Goal: Complete application form: Complete application form

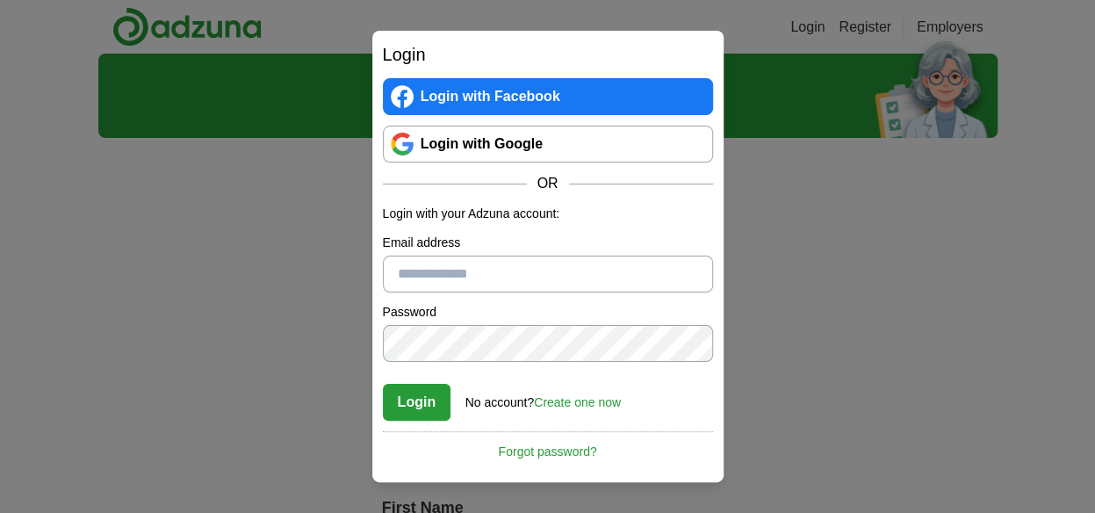
click at [497, 152] on link "Login with Google" at bounding box center [548, 144] width 330 height 37
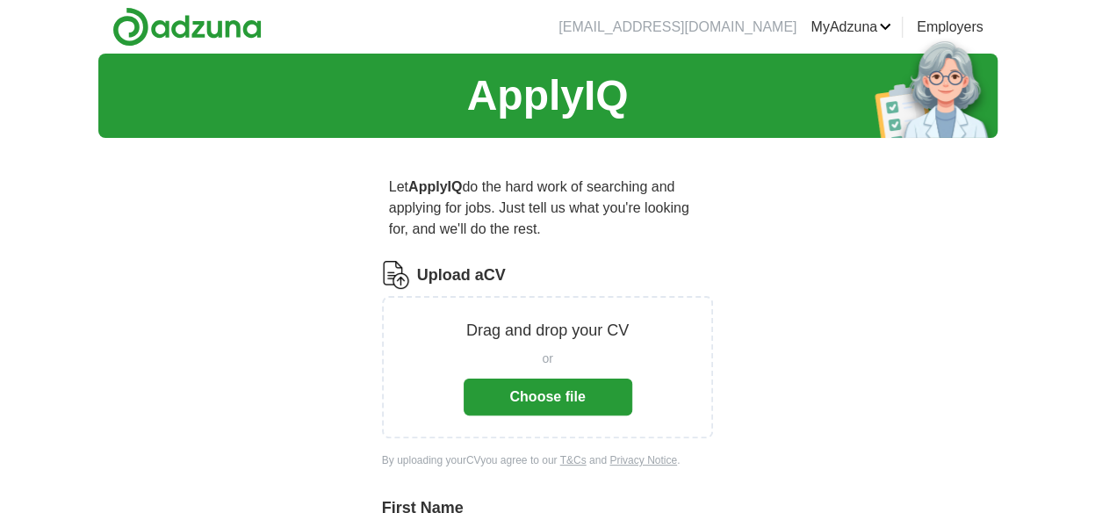
click at [558, 393] on button "Choose file" at bounding box center [548, 396] width 169 height 37
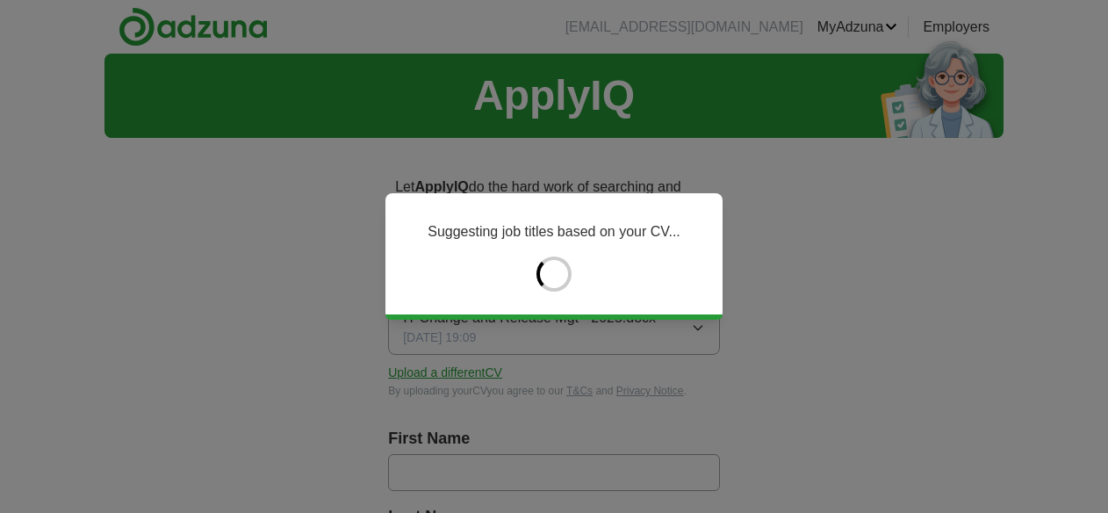
type input "*****"
type input "******"
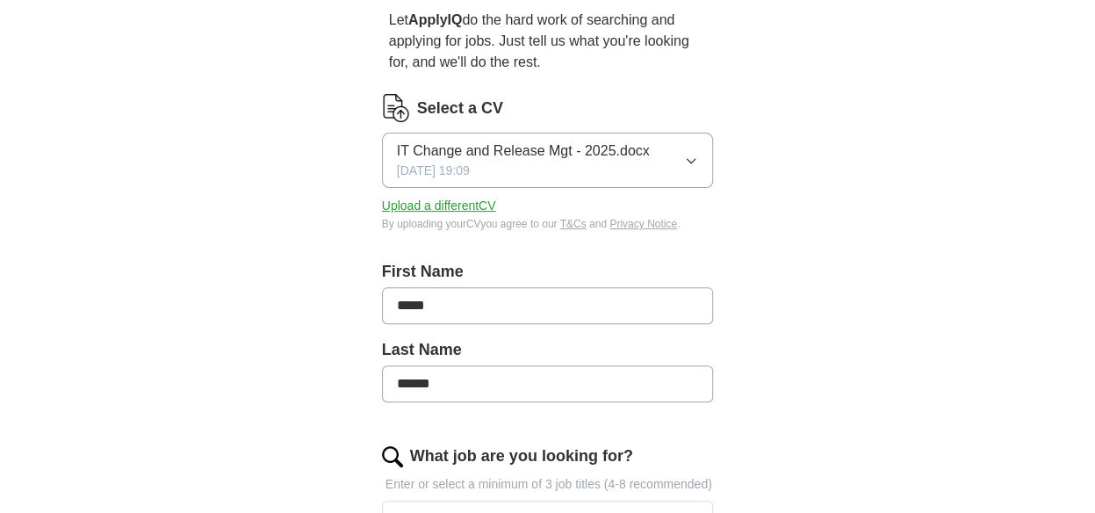
scroll to position [263, 0]
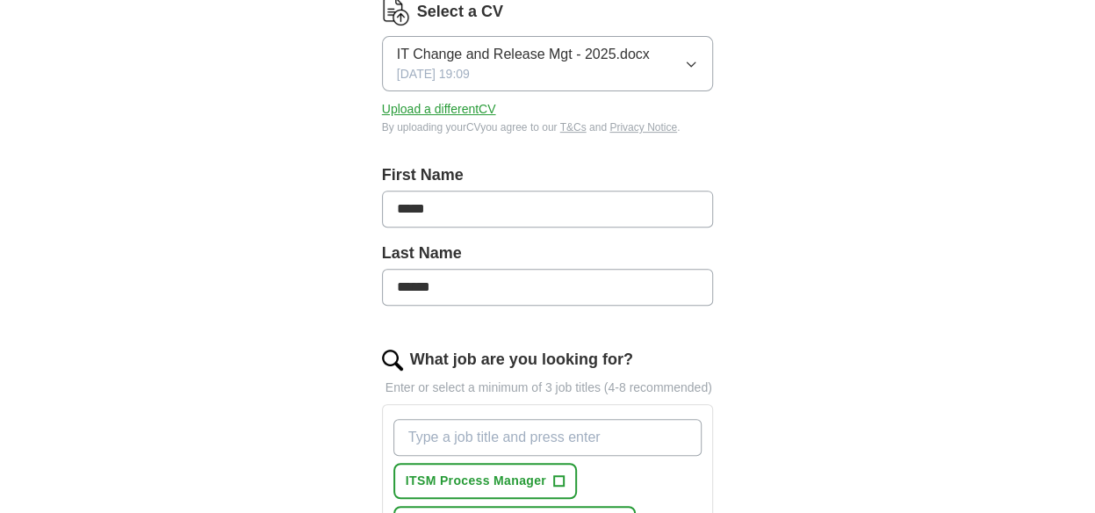
click at [501, 201] on input "*****" at bounding box center [548, 209] width 332 height 37
type input "*"
type input "******"
click at [456, 288] on input "******" at bounding box center [548, 287] width 332 height 37
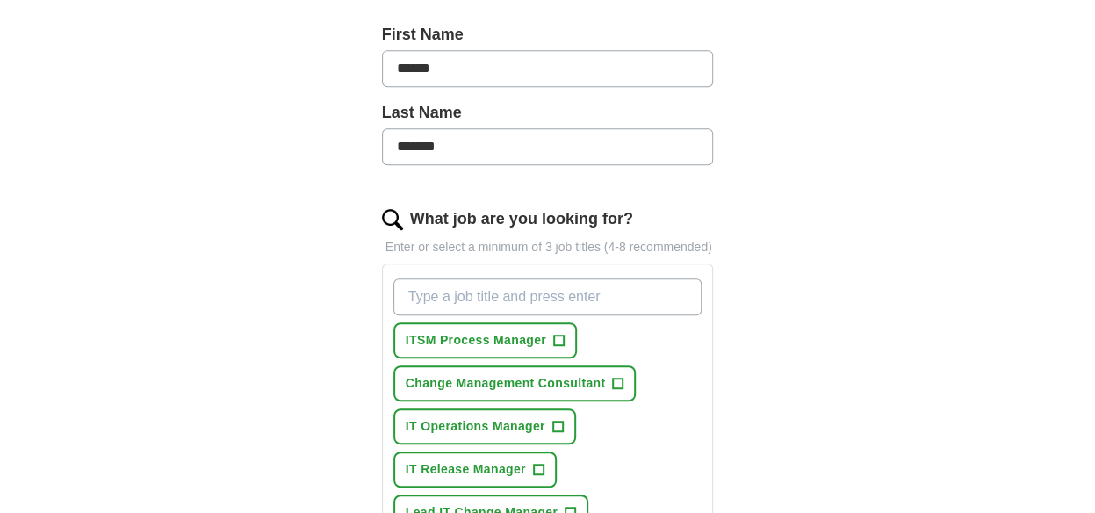
scroll to position [439, 0]
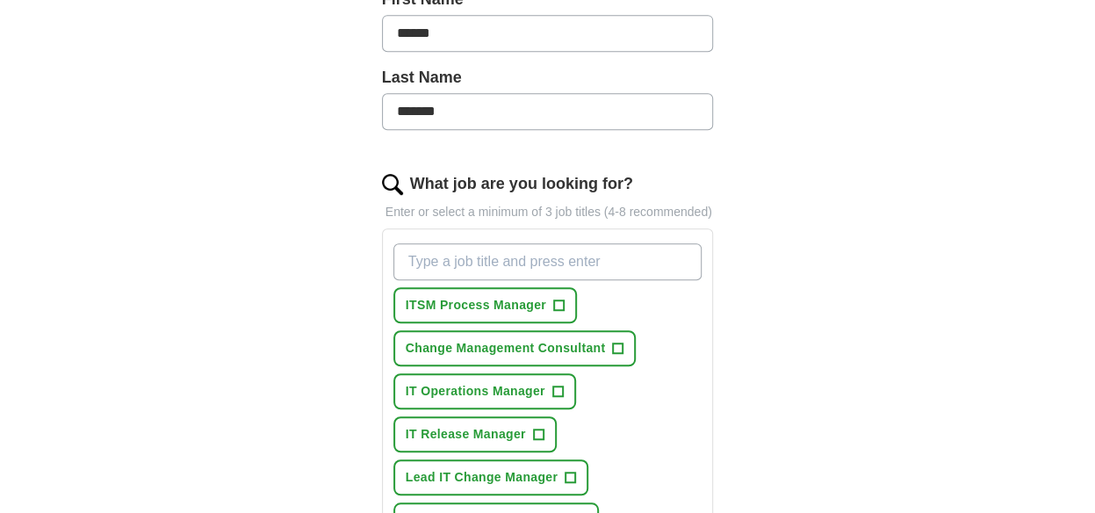
type input "*******"
click at [488, 303] on span "ITSM Process Manager" at bounding box center [476, 305] width 141 height 18
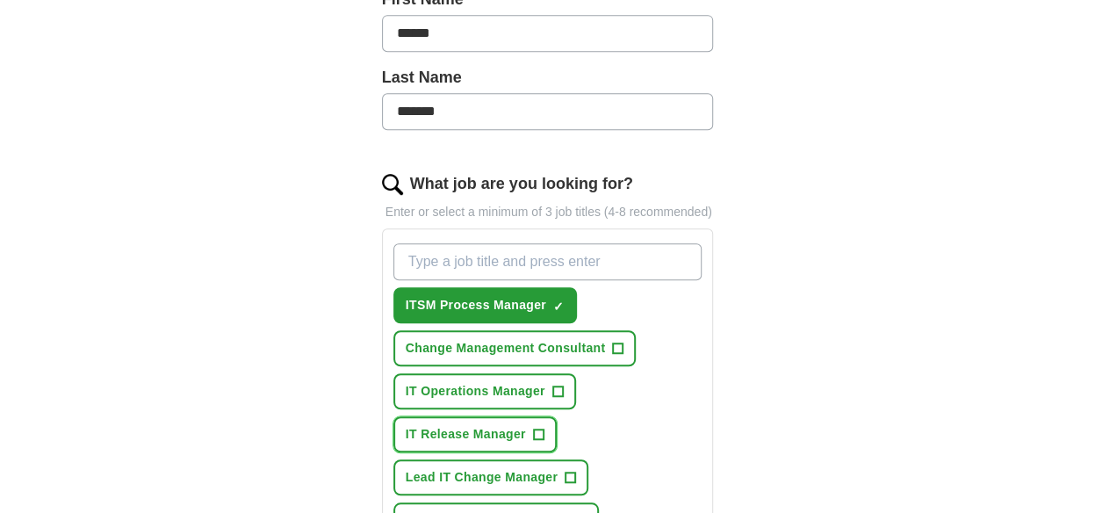
click at [485, 432] on span "IT Release Manager" at bounding box center [466, 434] width 120 height 18
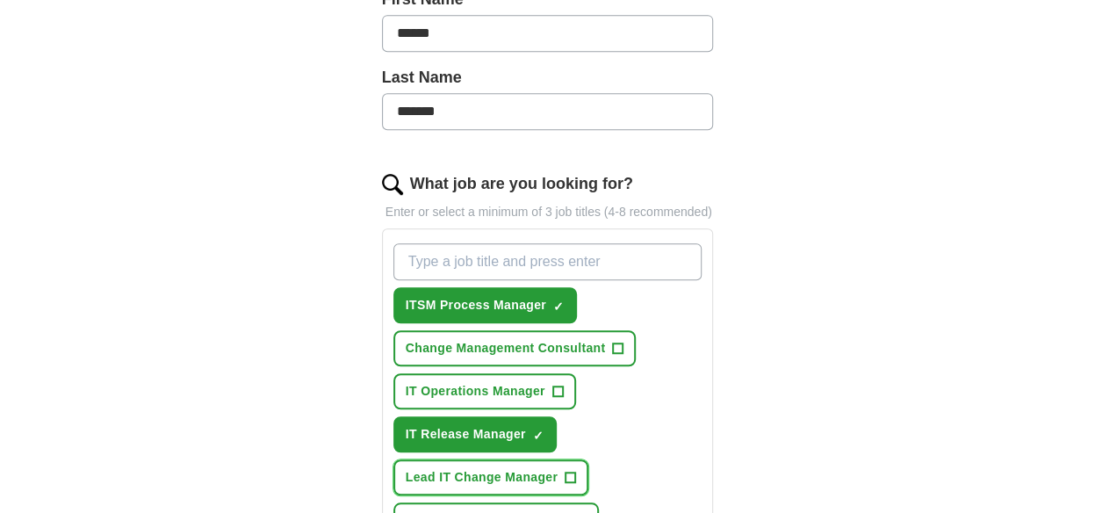
click at [513, 481] on span "Lead IT Change Manager" at bounding box center [482, 477] width 152 height 18
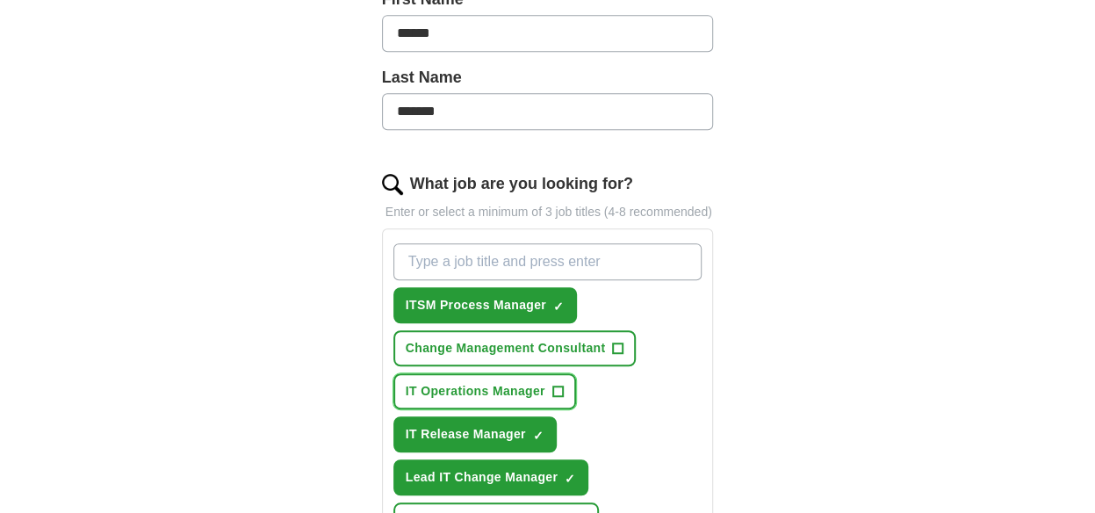
click at [507, 386] on span "IT Operations Manager" at bounding box center [476, 391] width 140 height 18
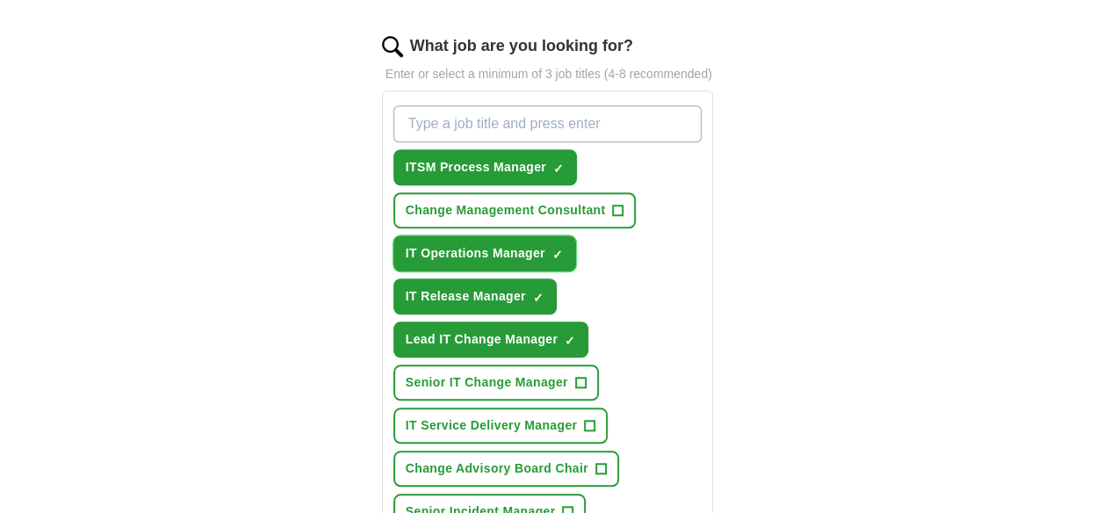
scroll to position [615, 0]
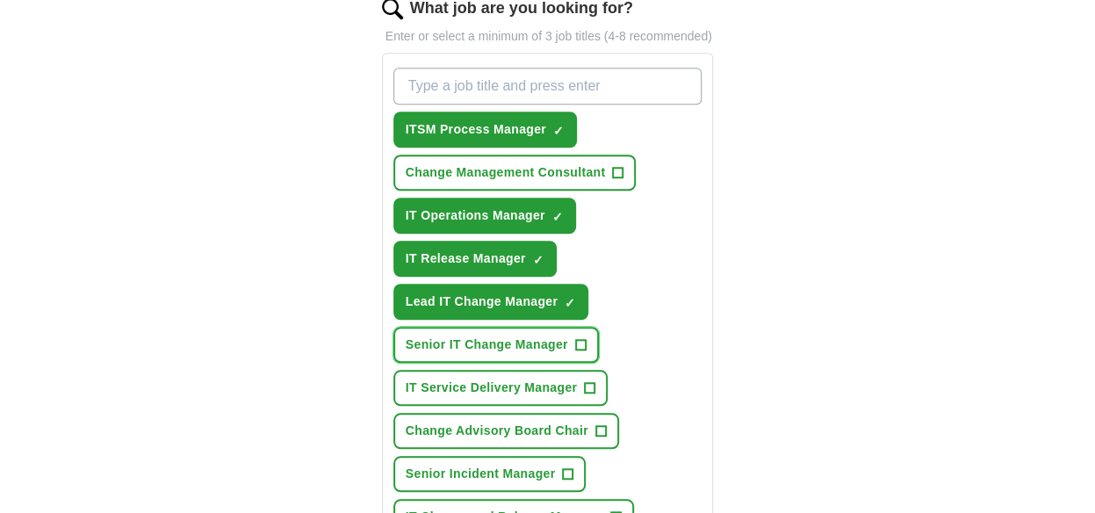
click at [509, 343] on span "Senior IT Change Manager" at bounding box center [487, 344] width 162 height 18
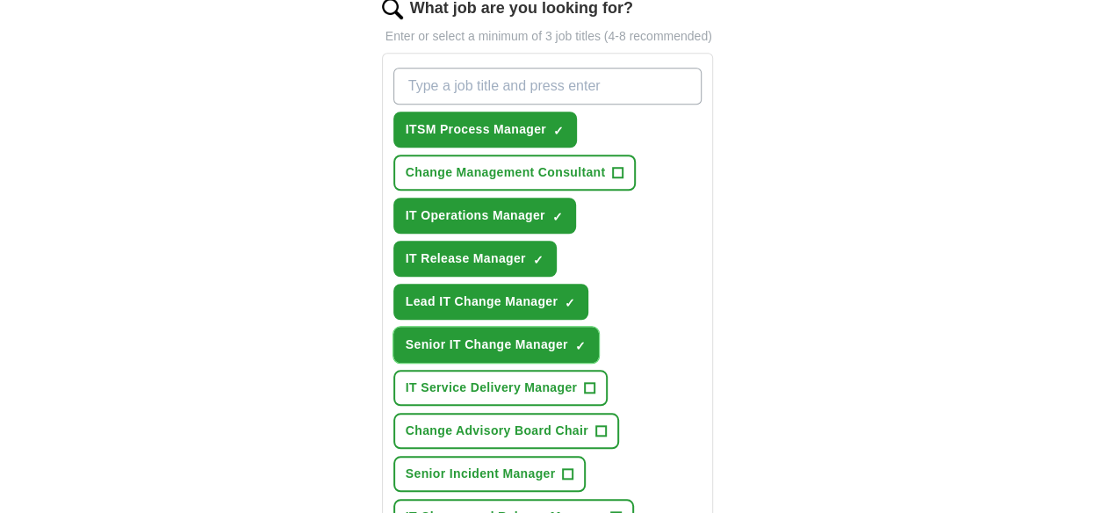
scroll to position [703, 0]
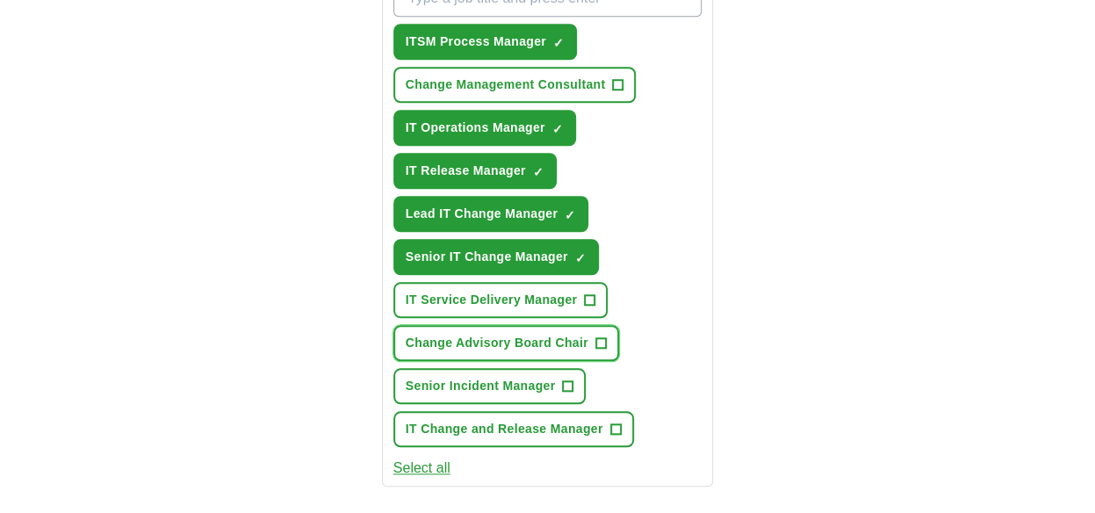
click at [546, 340] on span "Change Advisory Board Chair" at bounding box center [497, 343] width 183 height 18
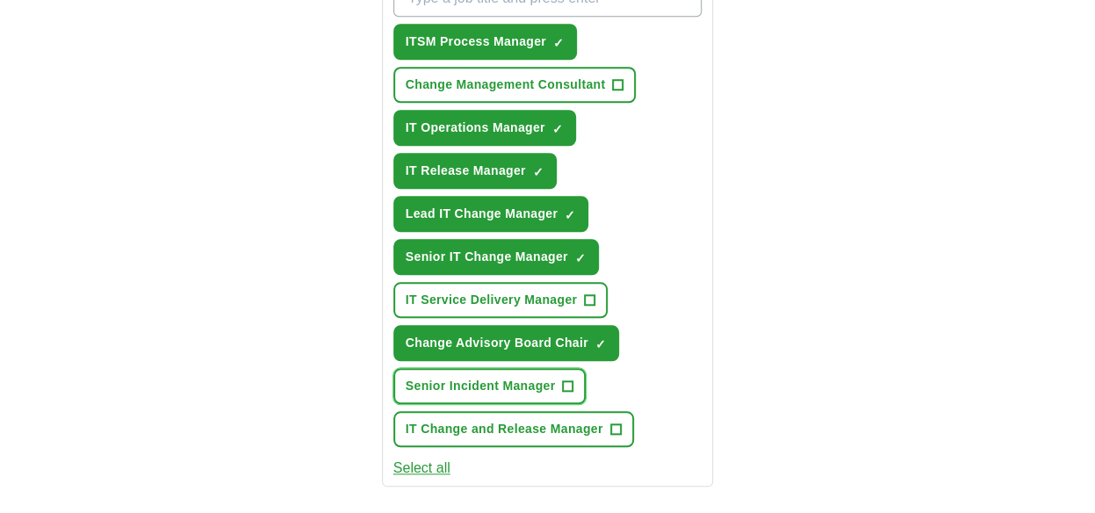
click at [531, 384] on span "Senior Incident Manager" at bounding box center [481, 386] width 150 height 18
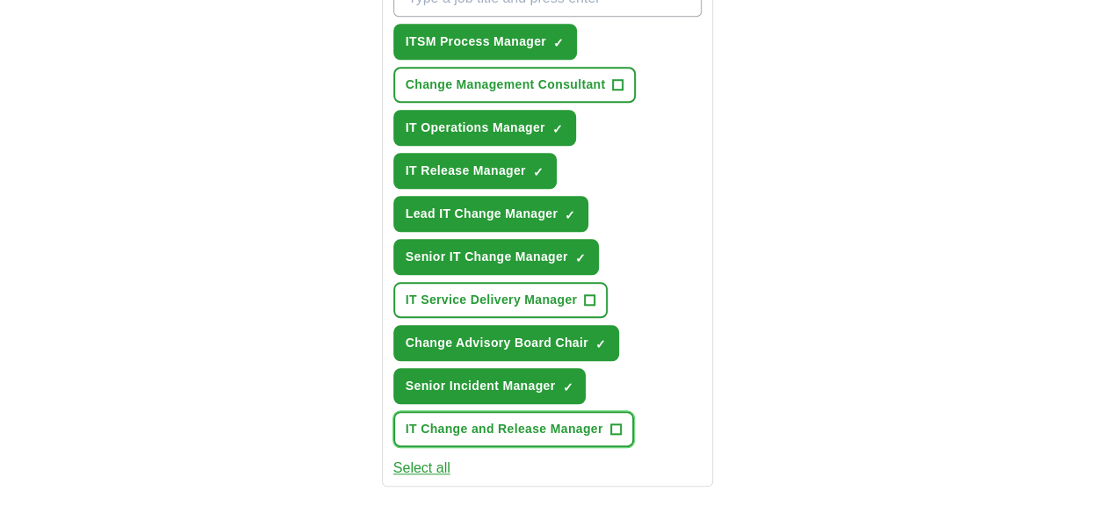
click at [560, 429] on span "IT Change and Release Manager" at bounding box center [505, 429] width 198 height 18
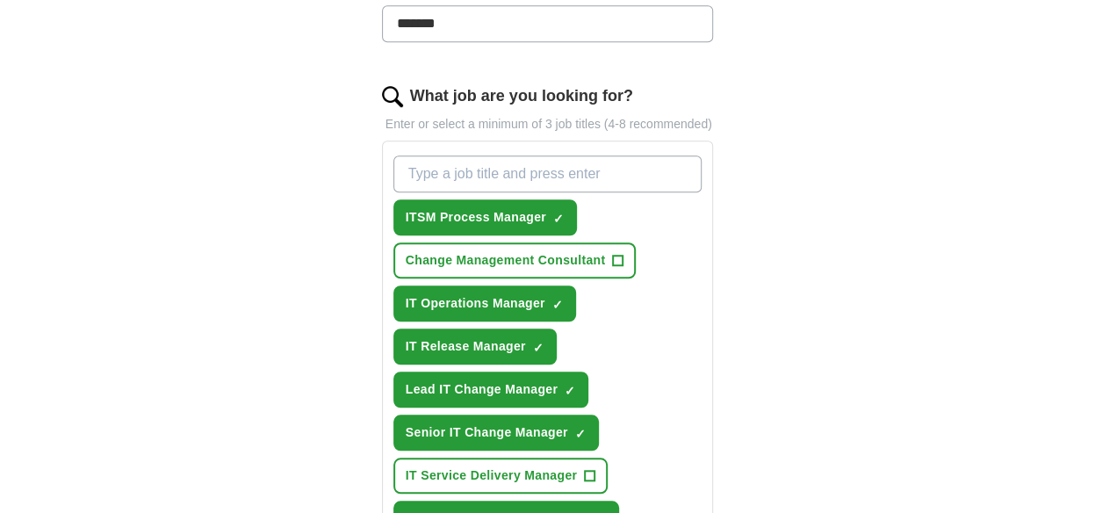
scroll to position [790, 0]
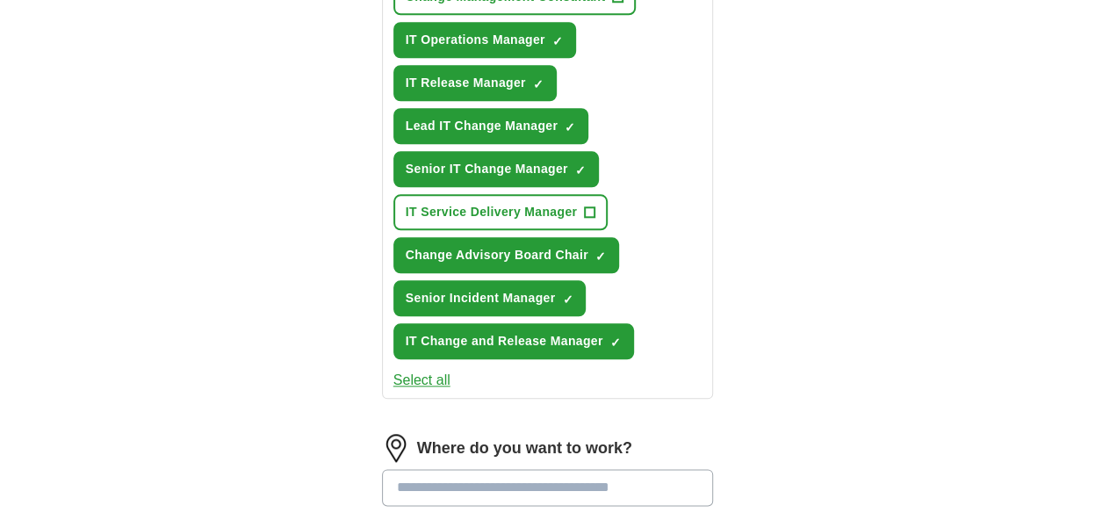
click at [437, 382] on button "Select all" at bounding box center [421, 380] width 57 height 21
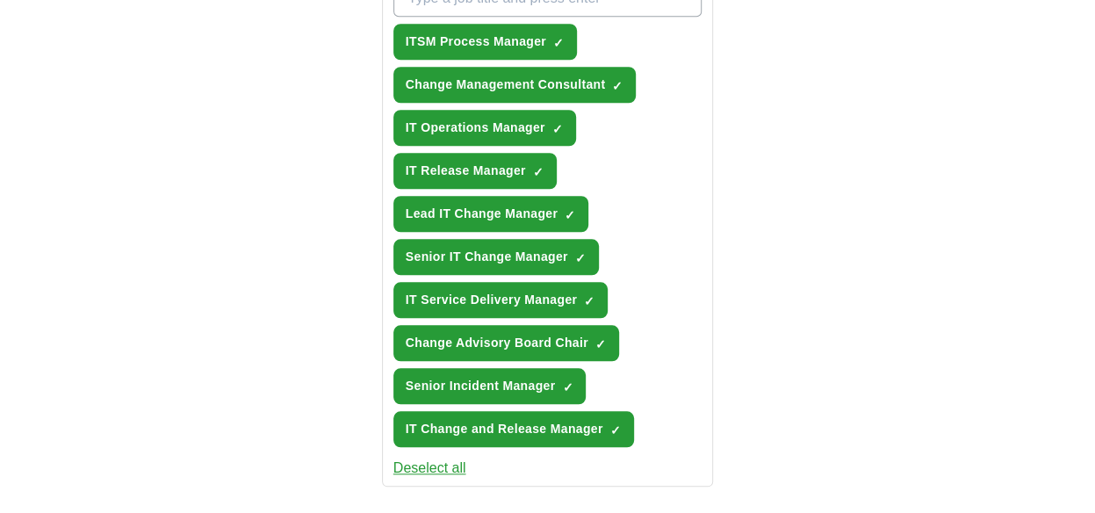
scroll to position [615, 0]
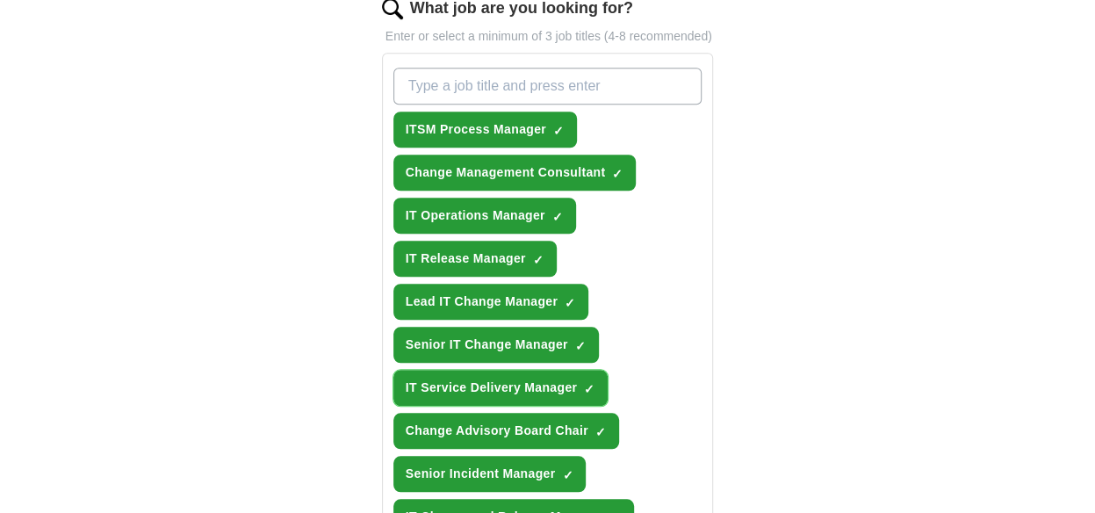
drag, startPoint x: 587, startPoint y: 387, endPoint x: 613, endPoint y: 372, distance: 30.3
click at [0, 0] on span "×" at bounding box center [0, 0] width 0 height 0
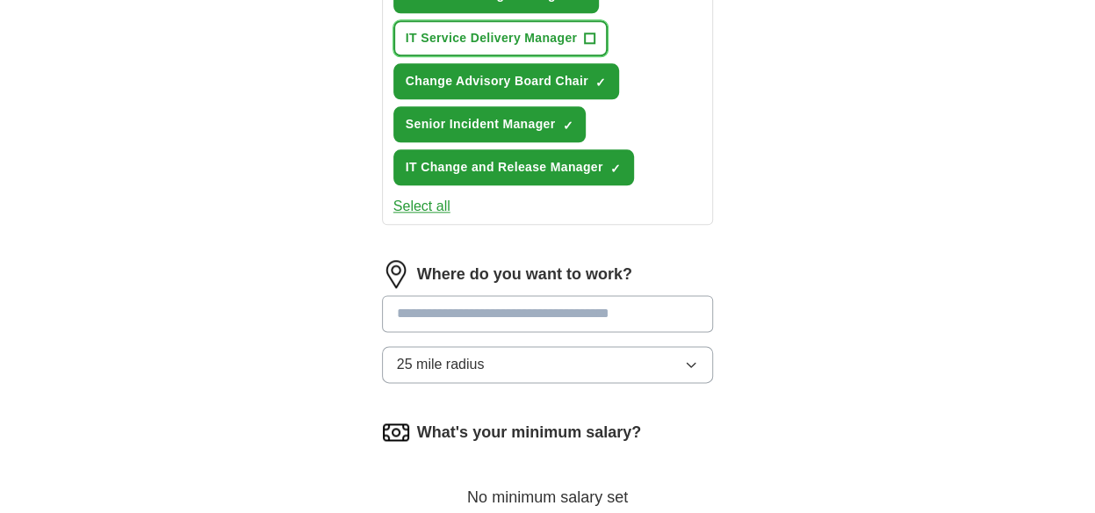
scroll to position [966, 0]
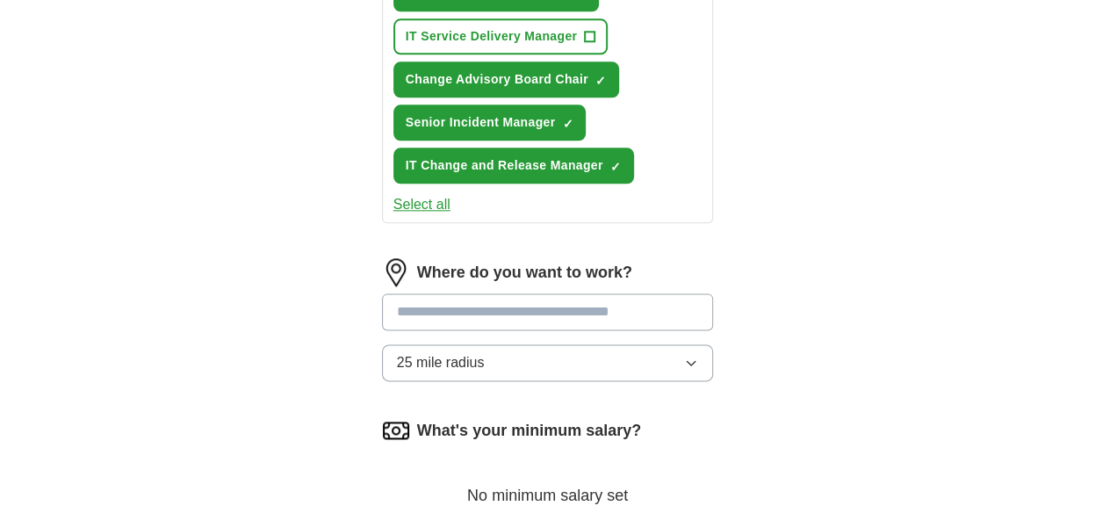
click at [584, 315] on input at bounding box center [548, 311] width 332 height 37
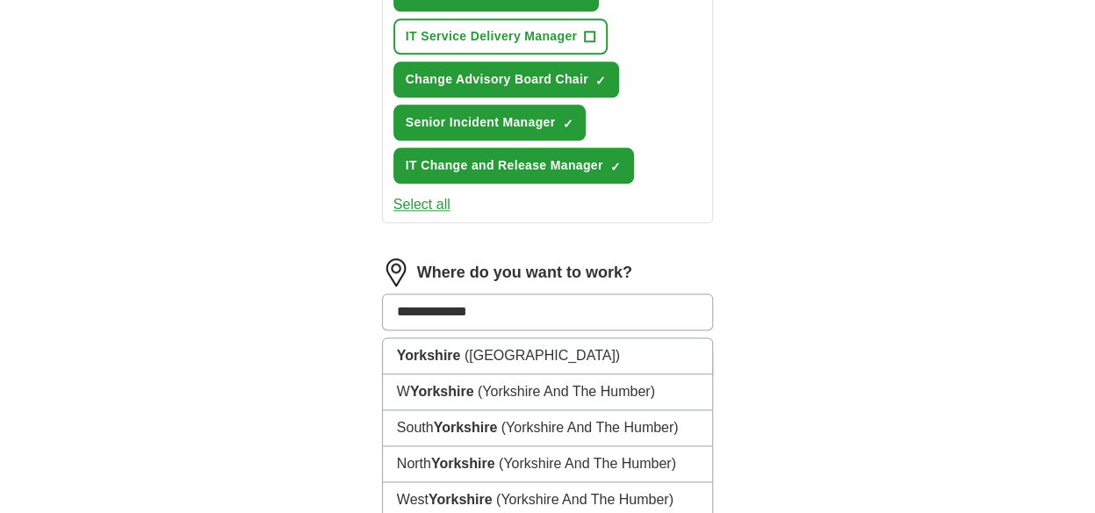
type input "**********"
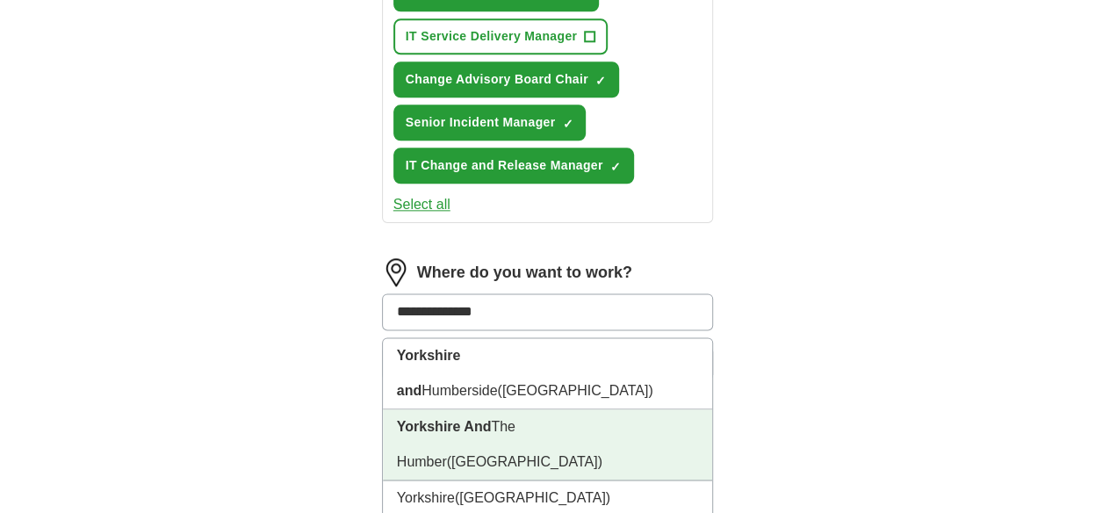
click at [558, 409] on li "Yorkshire And The Humber ([GEOGRAPHIC_DATA])" at bounding box center [548, 444] width 330 height 71
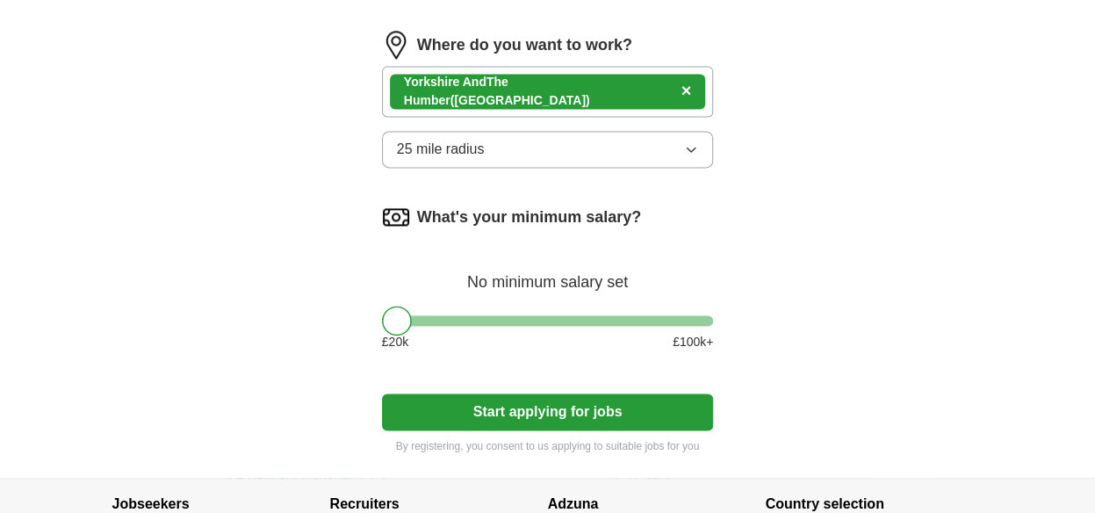
scroll to position [1229, 0]
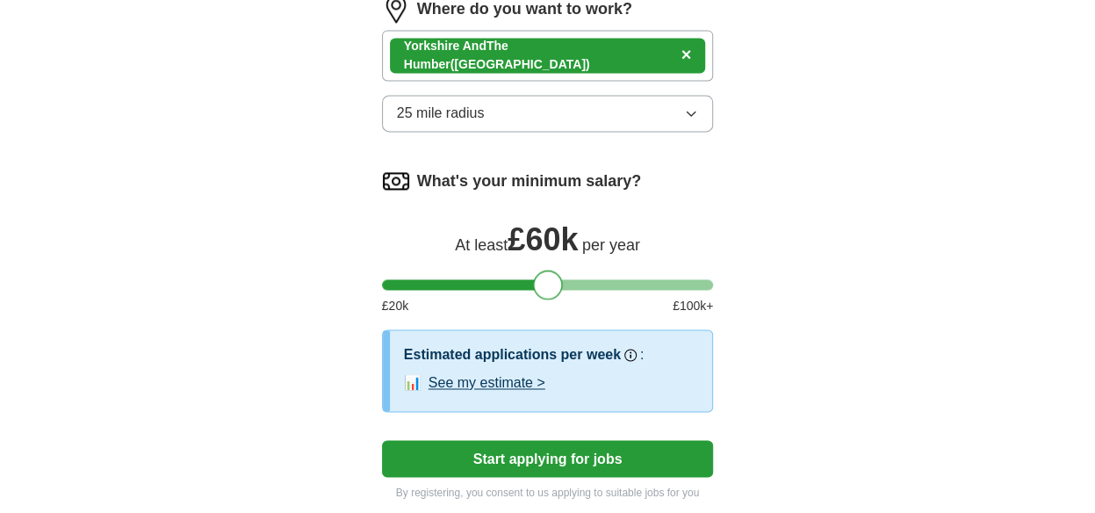
drag, startPoint x: 402, startPoint y: 272, endPoint x: 551, endPoint y: 284, distance: 148.8
click at [551, 284] on div at bounding box center [548, 285] width 30 height 30
click at [504, 378] on button "See my estimate >" at bounding box center [487, 382] width 117 height 21
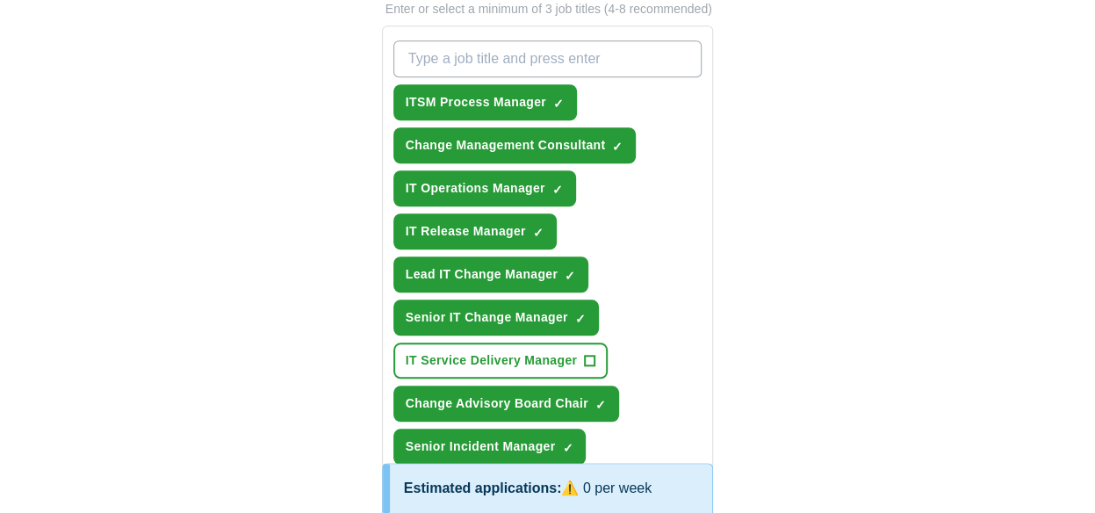
scroll to position [615, 0]
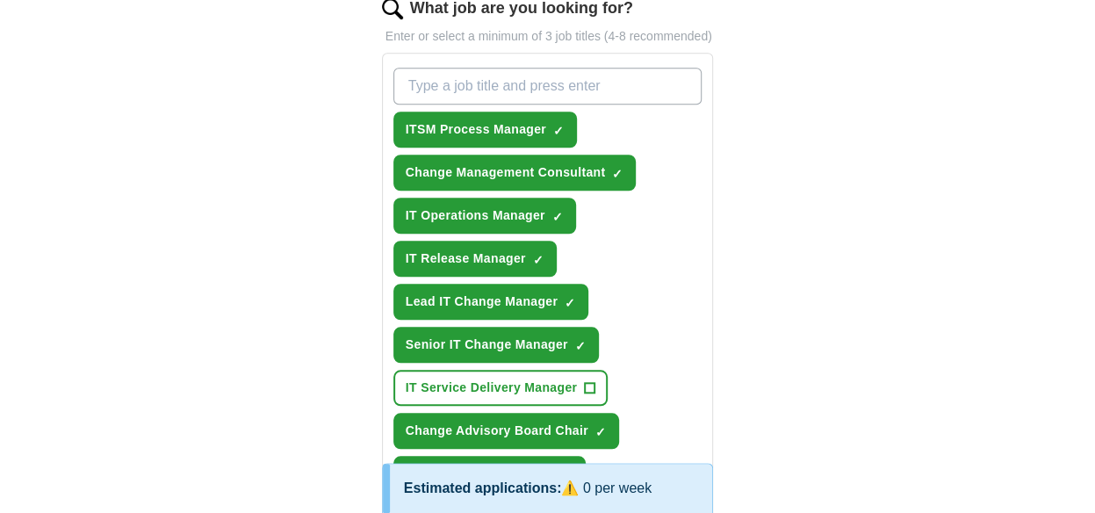
click at [523, 77] on input "What job are you looking for?" at bounding box center [547, 86] width 309 height 37
click at [660, 151] on div "IT Service Management ITSM Process Manager ✓ × Change Management Consultant ✓ ×…" at bounding box center [548, 301] width 316 height 481
click at [594, 85] on input "IT Service Management" at bounding box center [547, 86] width 309 height 37
type input "I"
click at [404, 80] on input "Incident" at bounding box center [547, 86] width 309 height 37
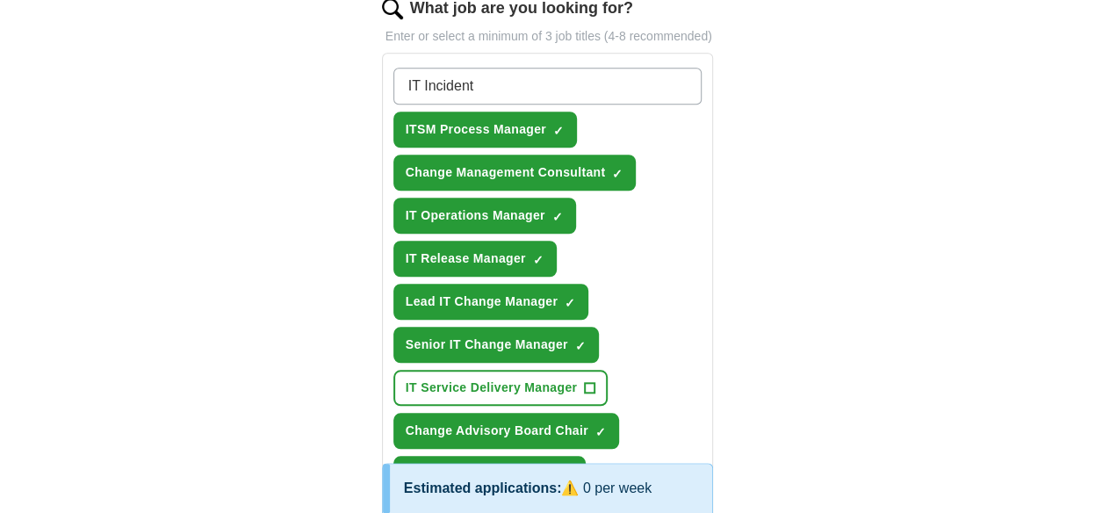
click at [591, 83] on input "IT Incident" at bounding box center [547, 86] width 309 height 37
type input "I"
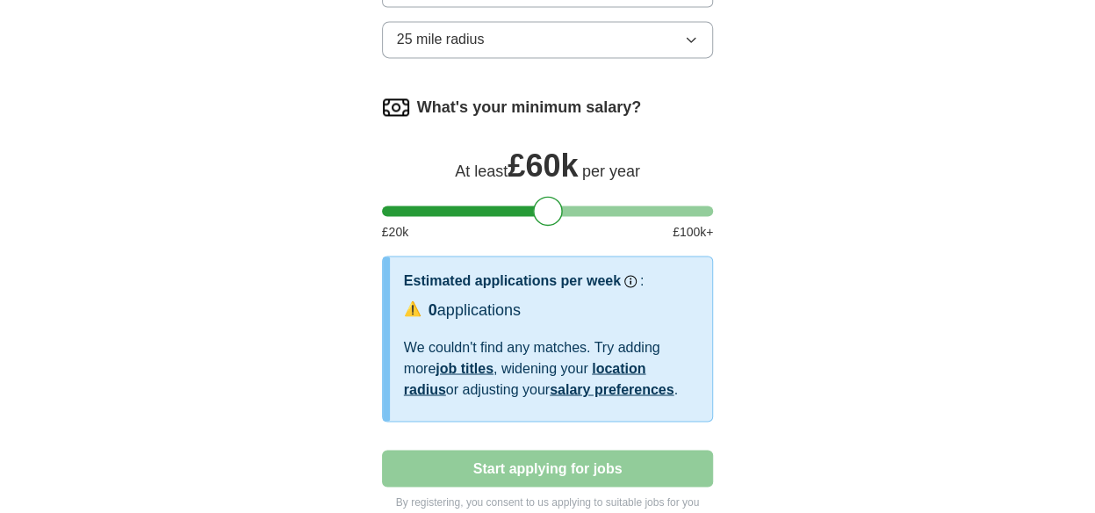
scroll to position [1405, 0]
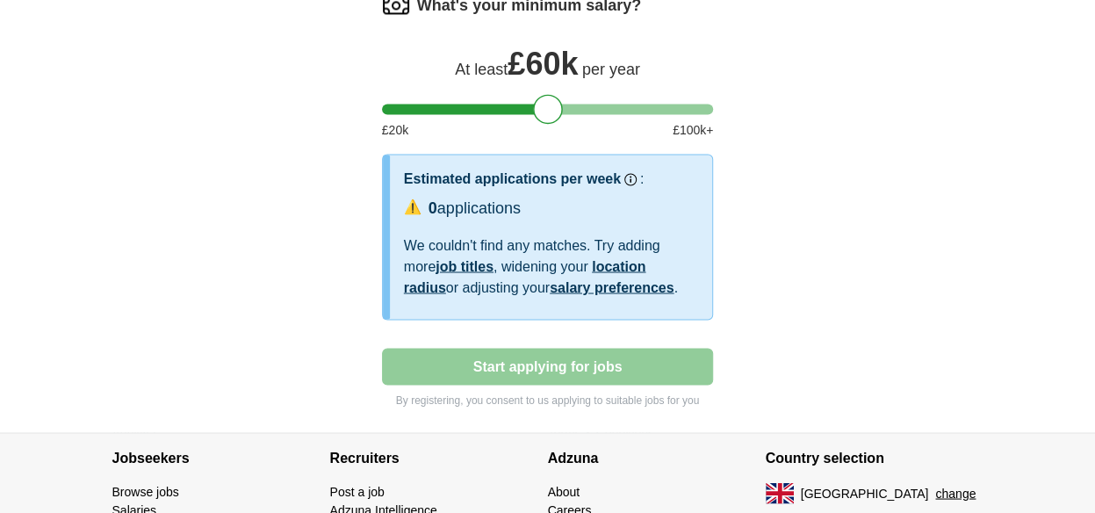
click at [460, 204] on div "0 applications" at bounding box center [475, 209] width 92 height 24
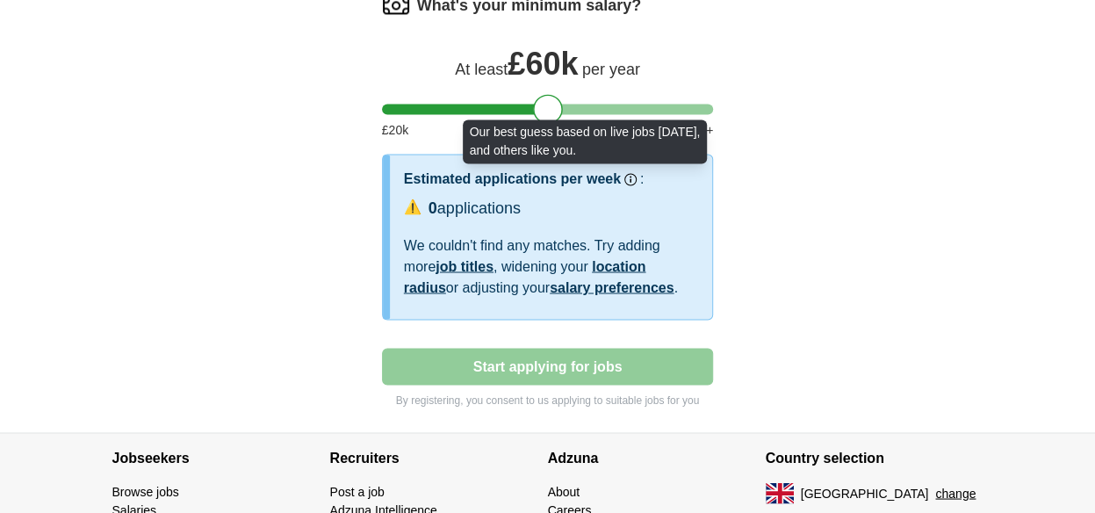
click at [627, 177] on circle at bounding box center [630, 179] width 9 height 9
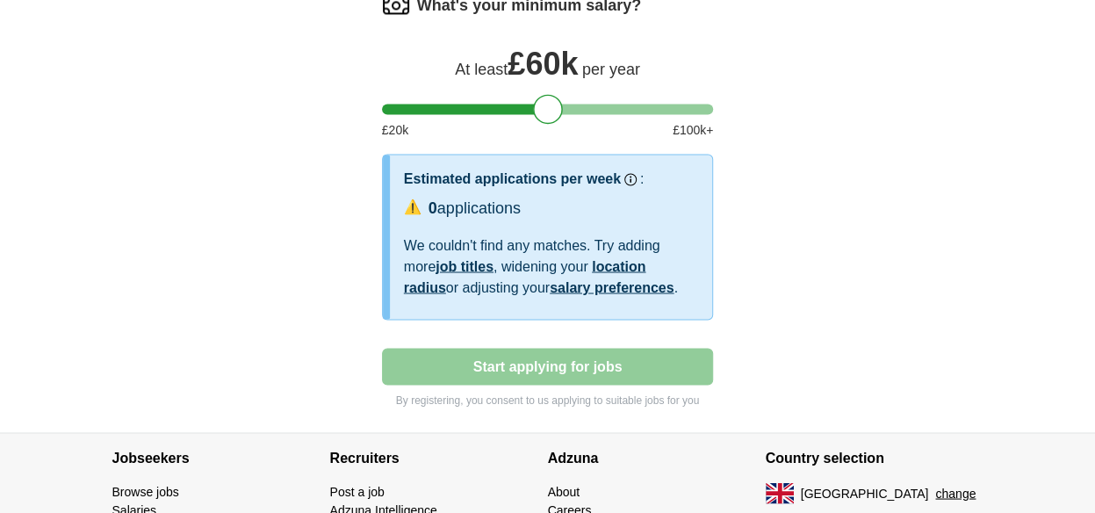
click at [626, 177] on circle at bounding box center [630, 179] width 9 height 9
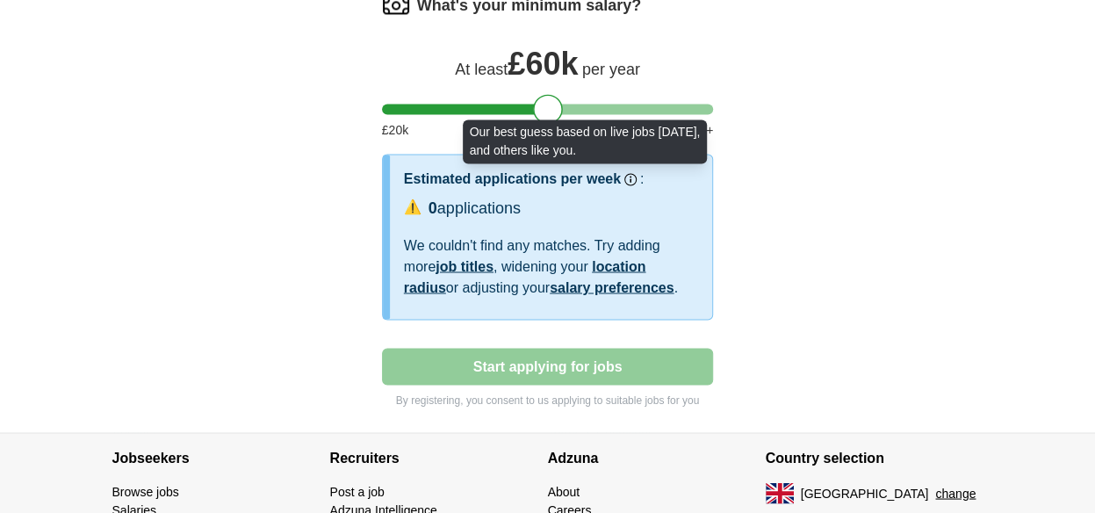
click at [626, 177] on circle at bounding box center [630, 179] width 9 height 9
click at [625, 175] on icon at bounding box center [630, 179] width 11 height 11
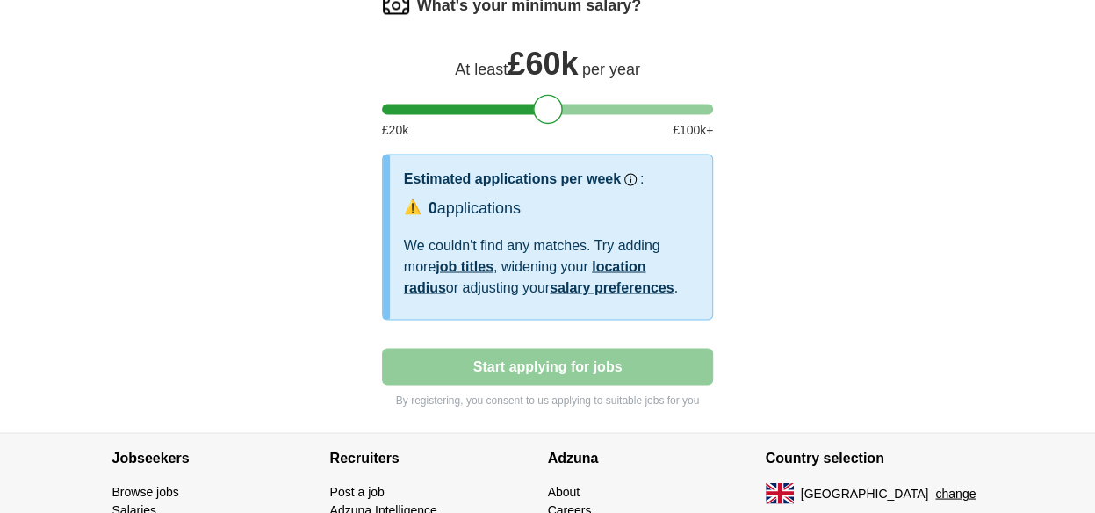
click at [562, 285] on link "salary preferences" at bounding box center [612, 286] width 124 height 15
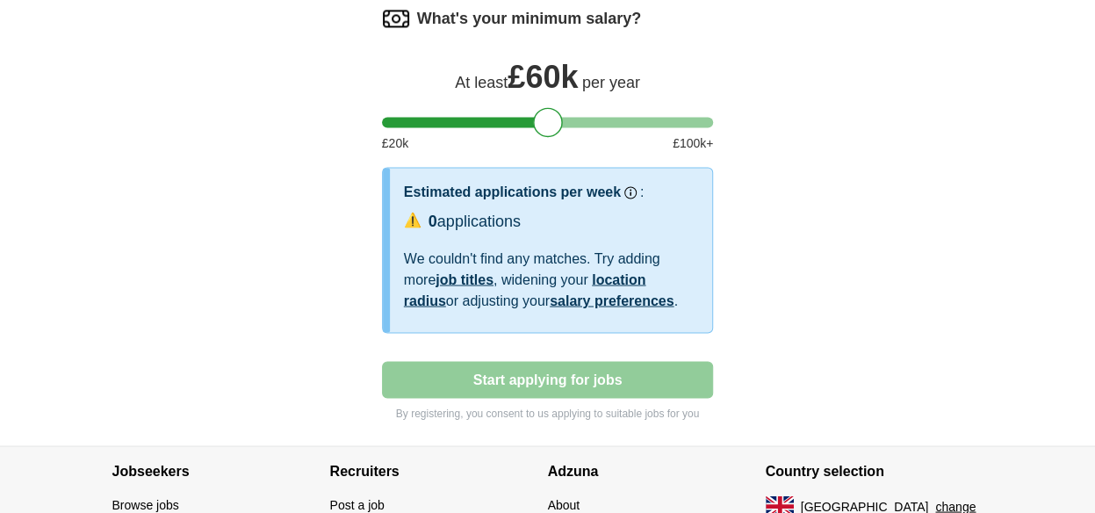
click at [412, 212] on span "⚠️" at bounding box center [413, 220] width 18 height 21
drag, startPoint x: 541, startPoint y: 126, endPoint x: 453, endPoint y: 120, distance: 88.0
click at [453, 120] on div at bounding box center [453, 122] width 30 height 30
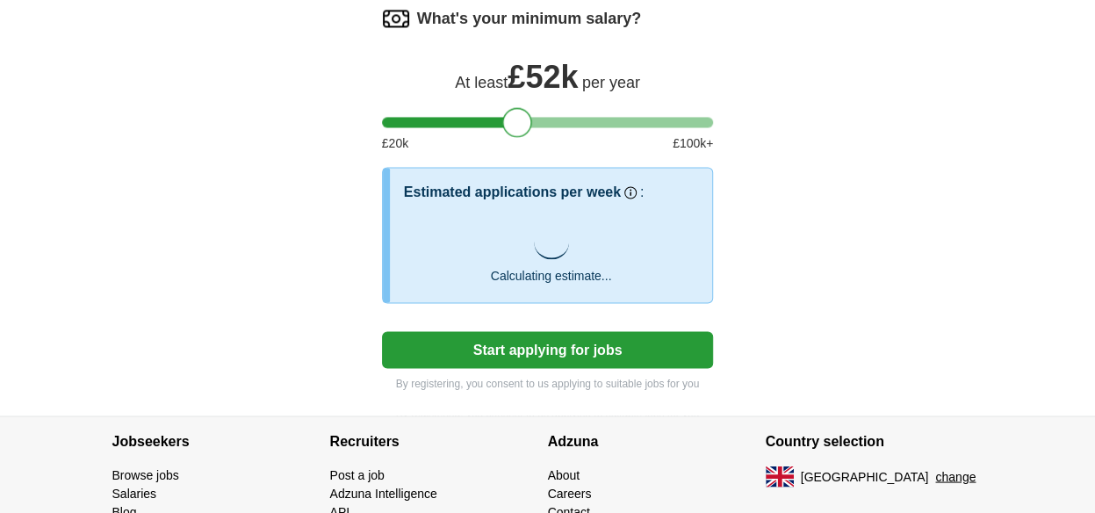
drag, startPoint x: 462, startPoint y: 118, endPoint x: 525, endPoint y: 119, distance: 63.2
click at [525, 119] on div at bounding box center [517, 122] width 30 height 30
drag, startPoint x: 529, startPoint y: 115, endPoint x: 551, endPoint y: 115, distance: 22.0
click at [551, 115] on div at bounding box center [540, 122] width 30 height 30
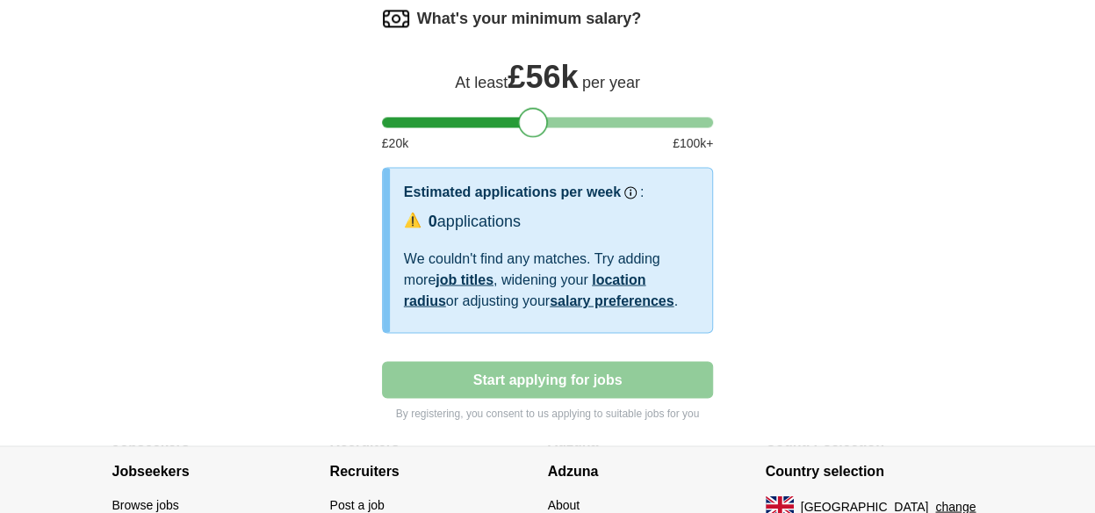
click at [540, 118] on div at bounding box center [533, 122] width 30 height 30
click at [536, 119] on div at bounding box center [529, 122] width 30 height 30
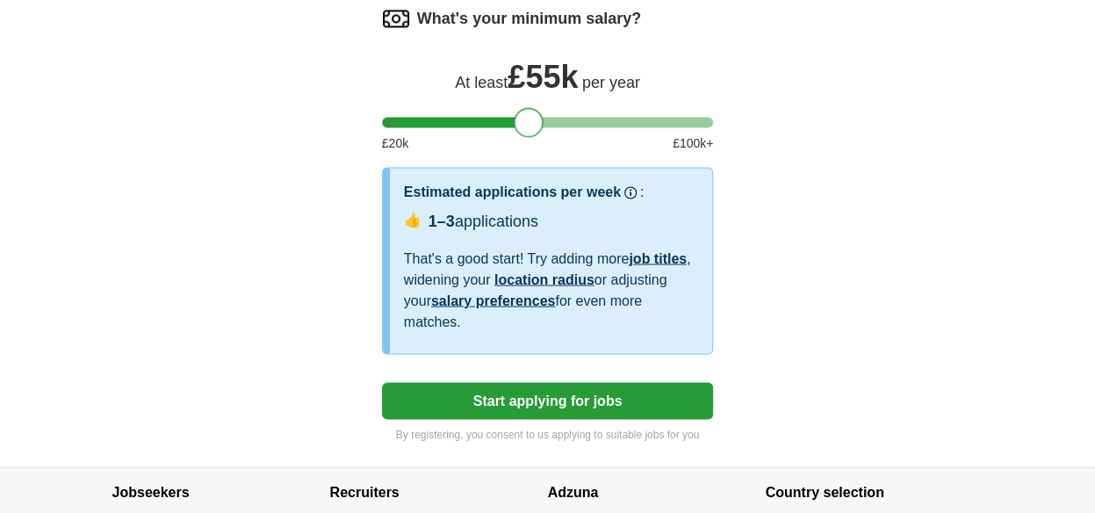
click at [567, 395] on button "Start applying for jobs" at bounding box center [548, 400] width 332 height 37
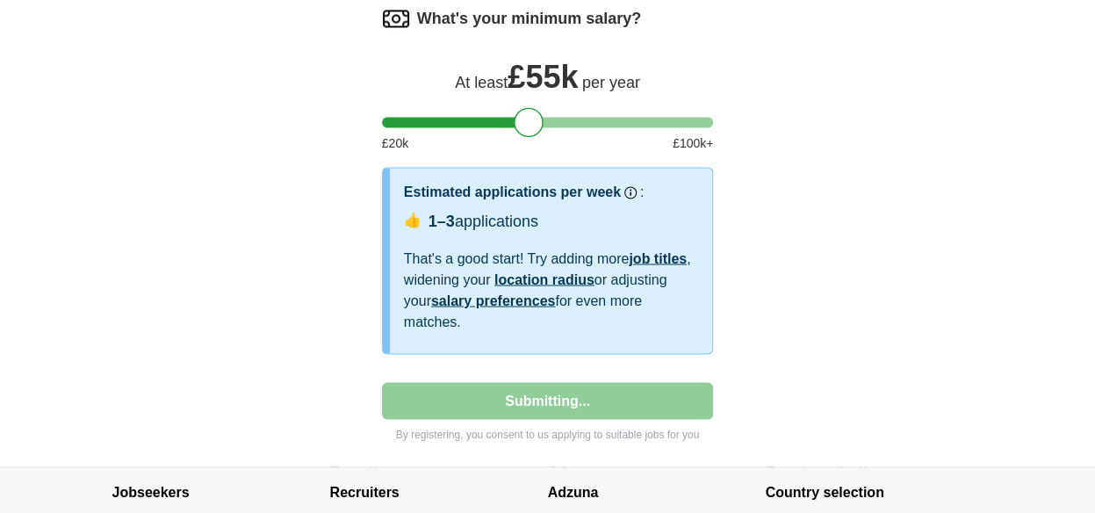
select select "**"
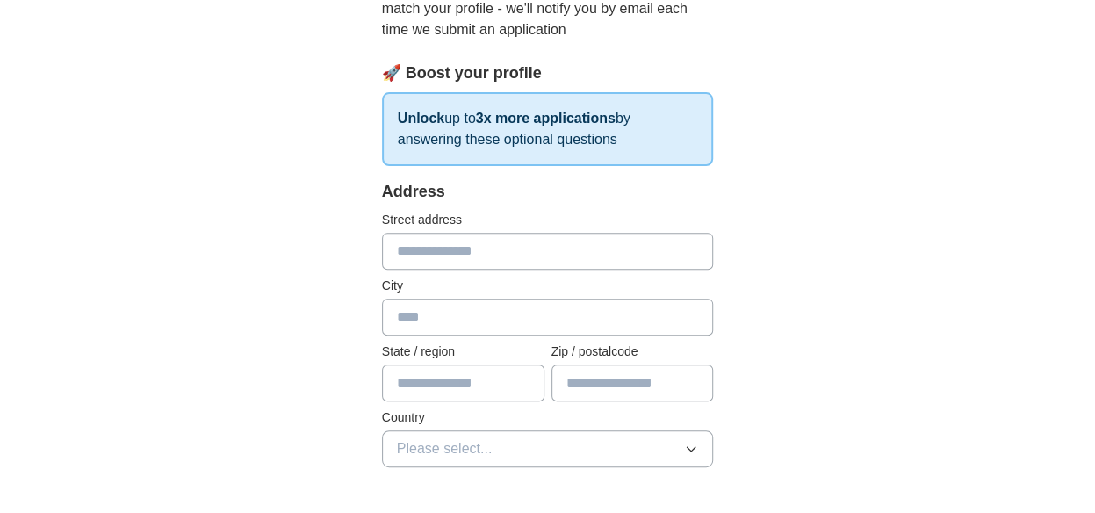
scroll to position [263, 0]
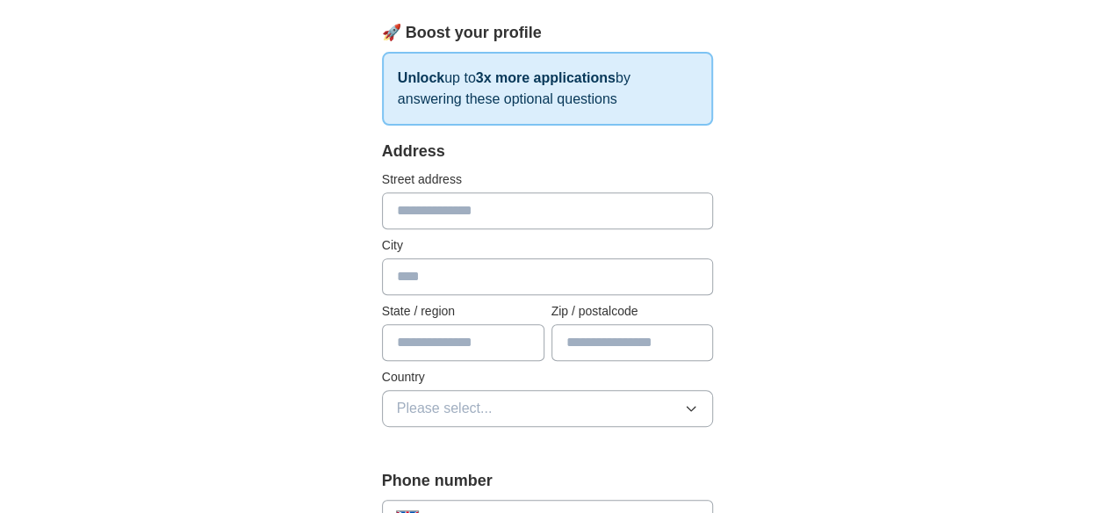
click at [495, 200] on input "text" at bounding box center [548, 210] width 332 height 37
type input "**********"
click at [460, 278] on input "text" at bounding box center [548, 276] width 332 height 37
type input "****"
click at [432, 351] on input "text" at bounding box center [463, 342] width 162 height 37
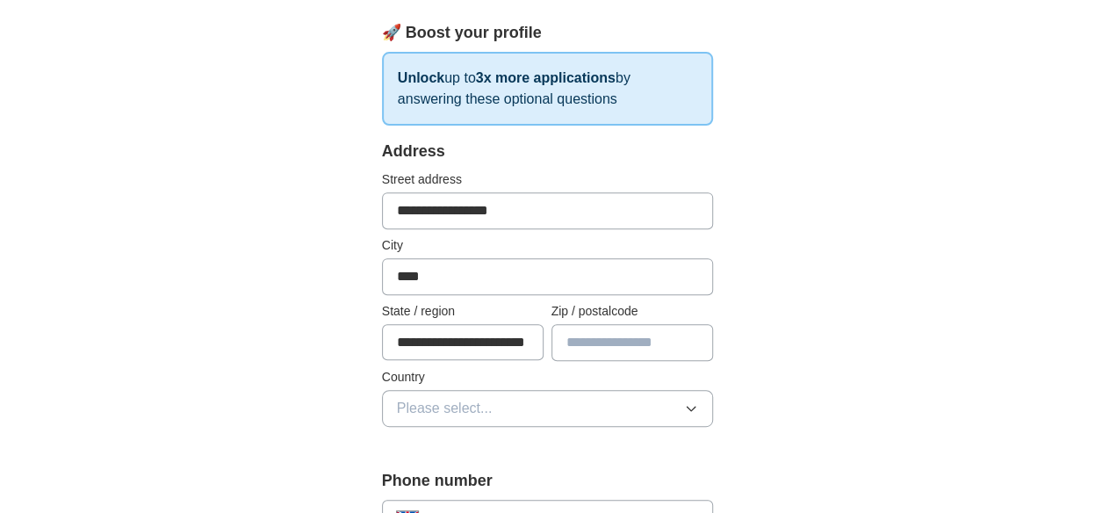
scroll to position [0, 16]
type input "**********"
click at [638, 339] on input "text" at bounding box center [632, 342] width 162 height 37
type input "*******"
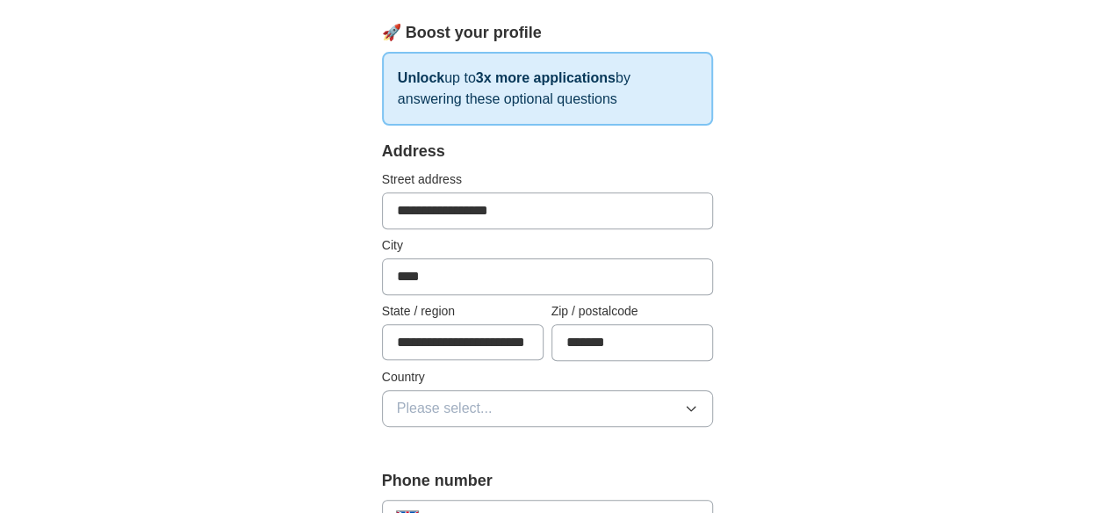
click at [627, 415] on button "Please select..." at bounding box center [548, 408] width 332 height 37
click at [504, 443] on div "[GEOGRAPHIC_DATA]" at bounding box center [548, 448] width 302 height 21
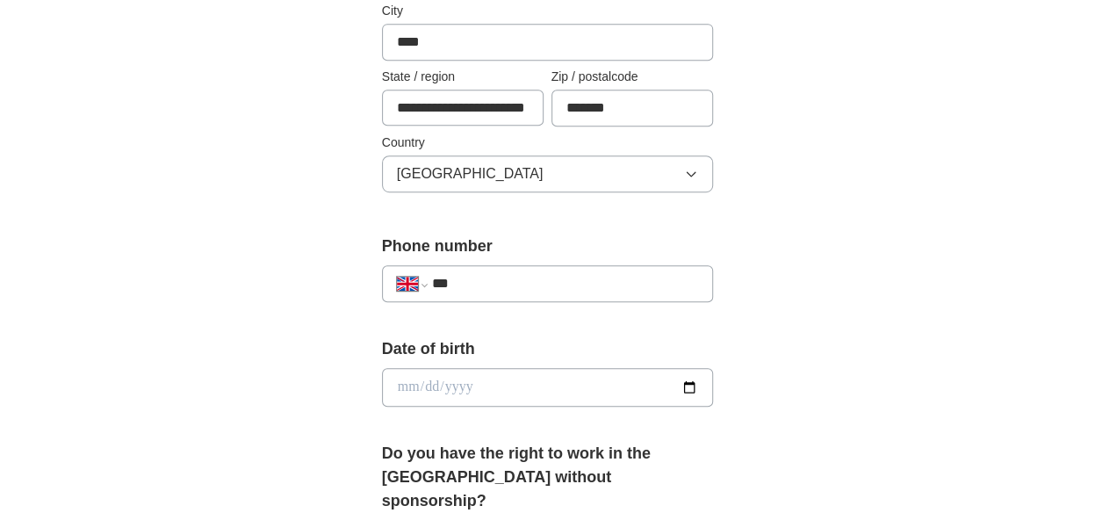
scroll to position [527, 0]
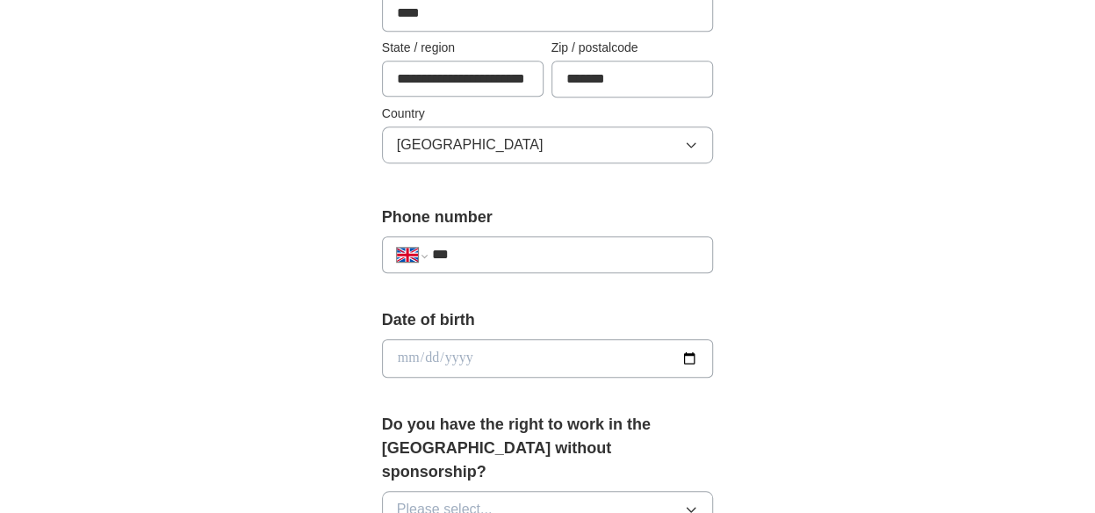
click at [494, 245] on input "***" at bounding box center [565, 254] width 267 height 21
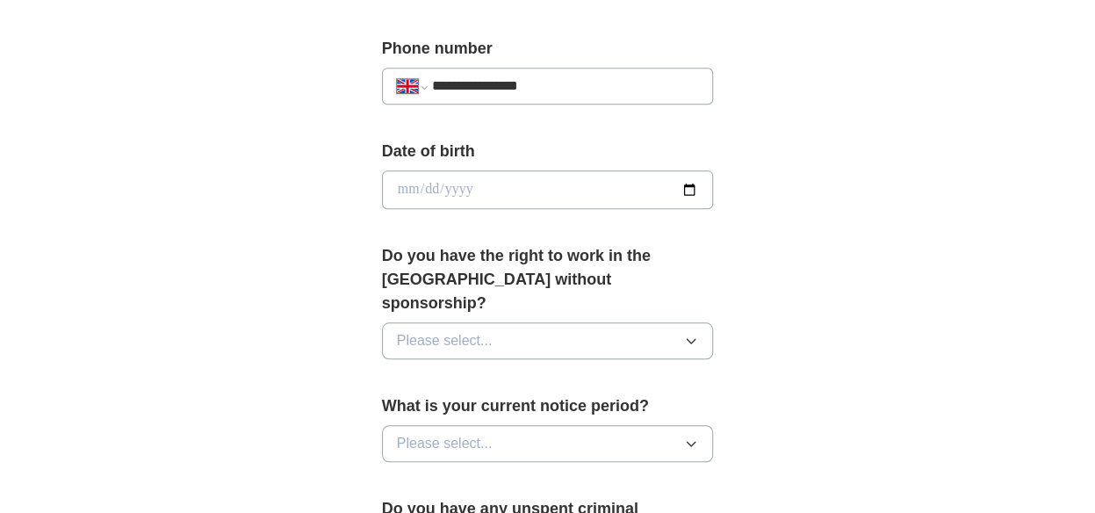
scroll to position [790, 0]
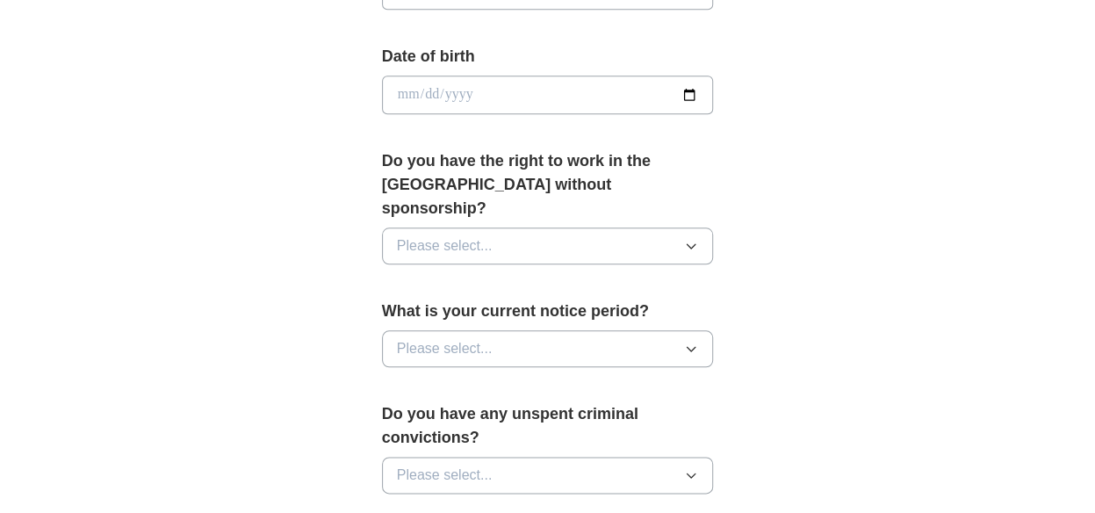
type input "**********"
click at [673, 227] on button "Please select..." at bounding box center [548, 245] width 332 height 37
click at [465, 276] on div "Yes" at bounding box center [548, 286] width 302 height 21
click at [678, 330] on button "Please select..." at bounding box center [548, 348] width 332 height 37
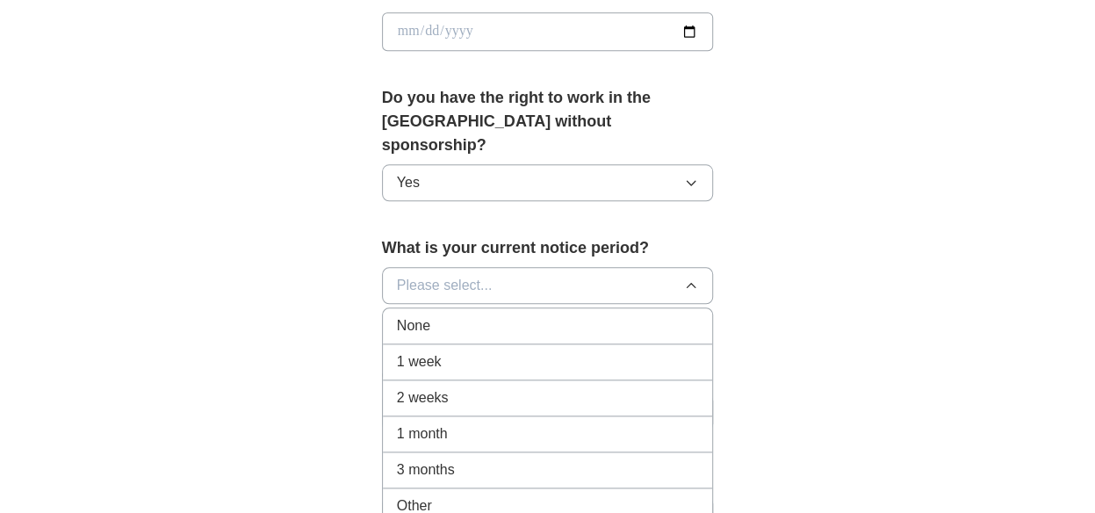
scroll to position [878, 0]
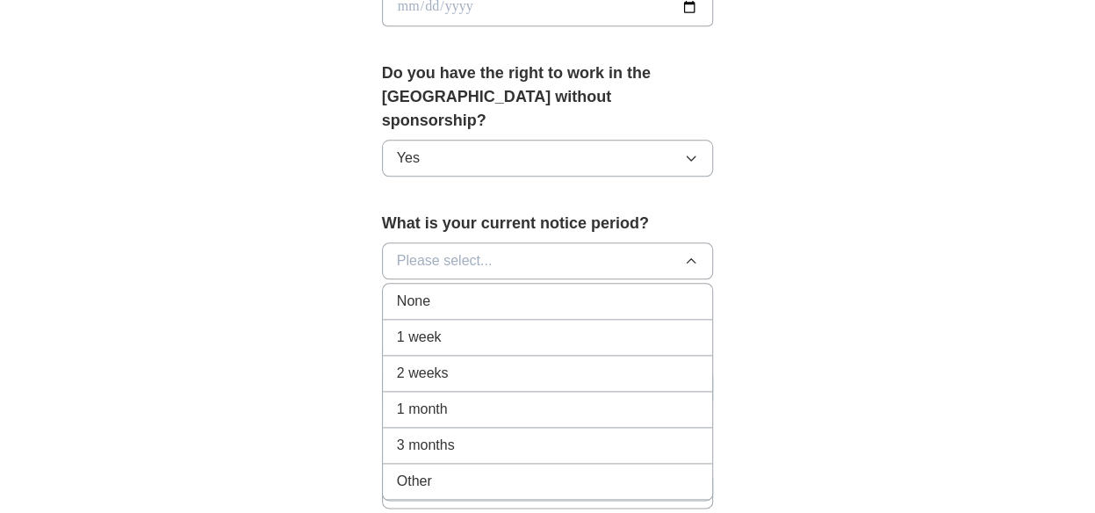
click at [425, 399] on span "1 month" at bounding box center [422, 409] width 51 height 21
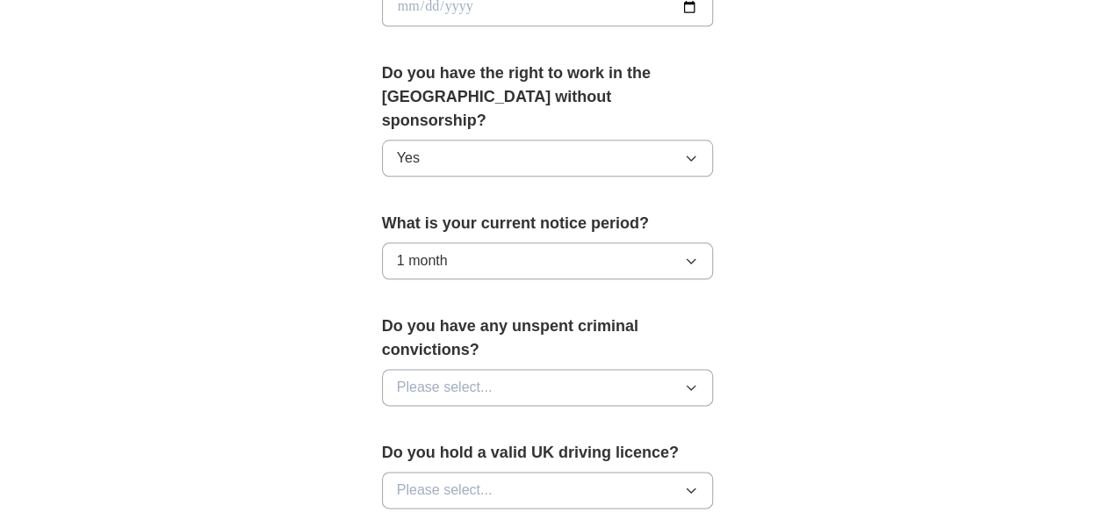
click at [689, 369] on button "Please select..." at bounding box center [548, 387] width 332 height 37
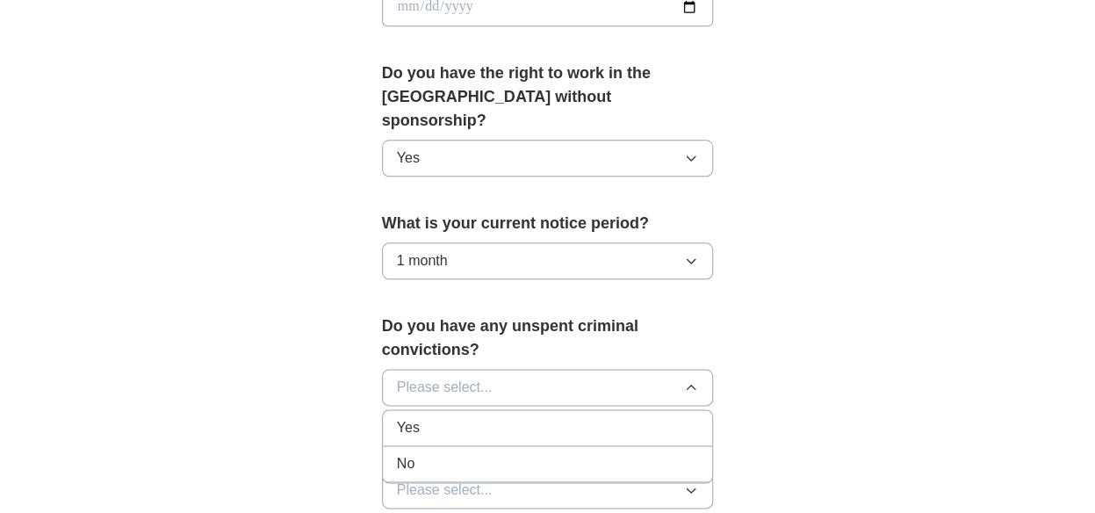
click at [477, 453] on div "No" at bounding box center [548, 463] width 302 height 21
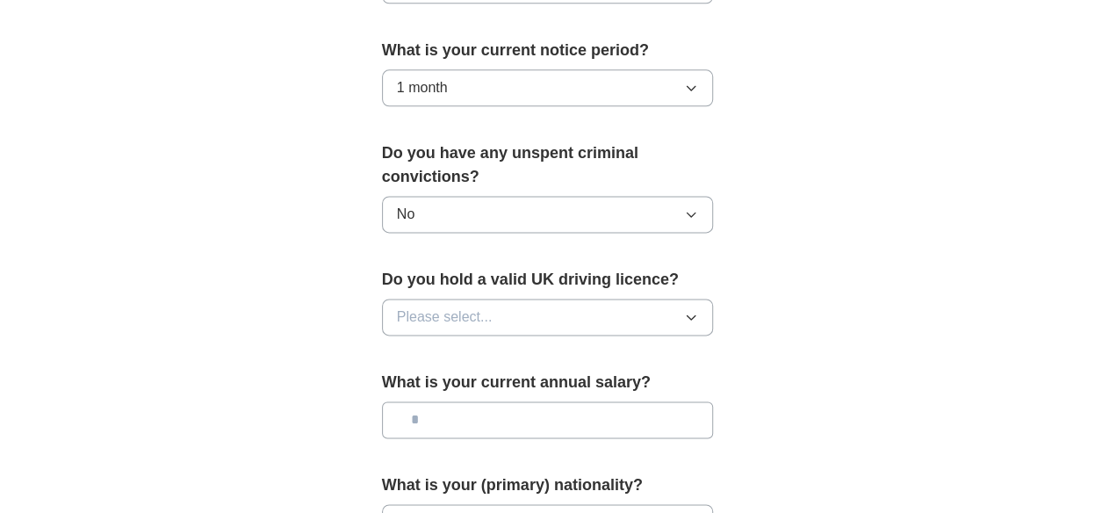
scroll to position [1054, 0]
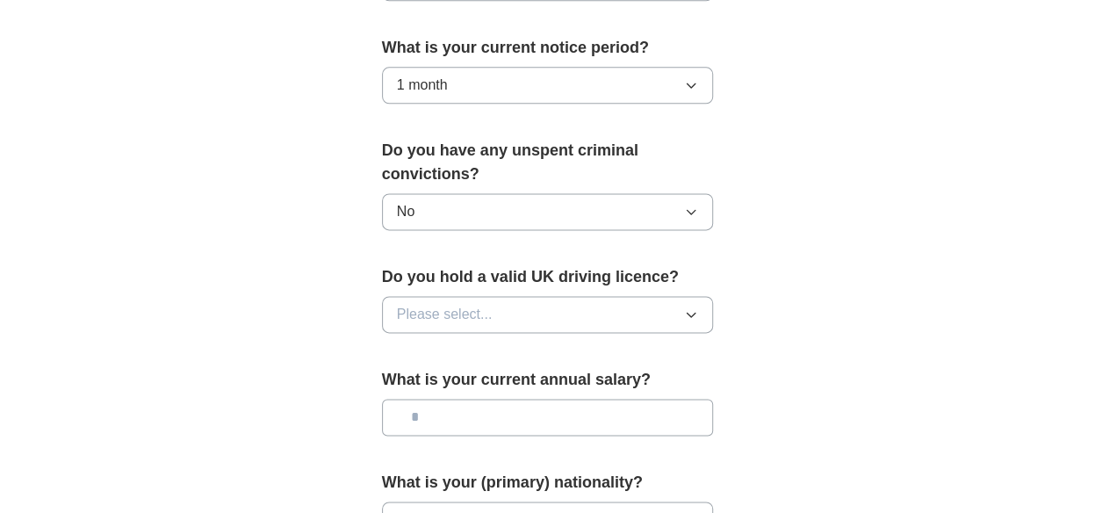
click at [688, 296] on button "Please select..." at bounding box center [548, 314] width 332 height 37
click at [515, 344] on div "Yes" at bounding box center [548, 354] width 302 height 21
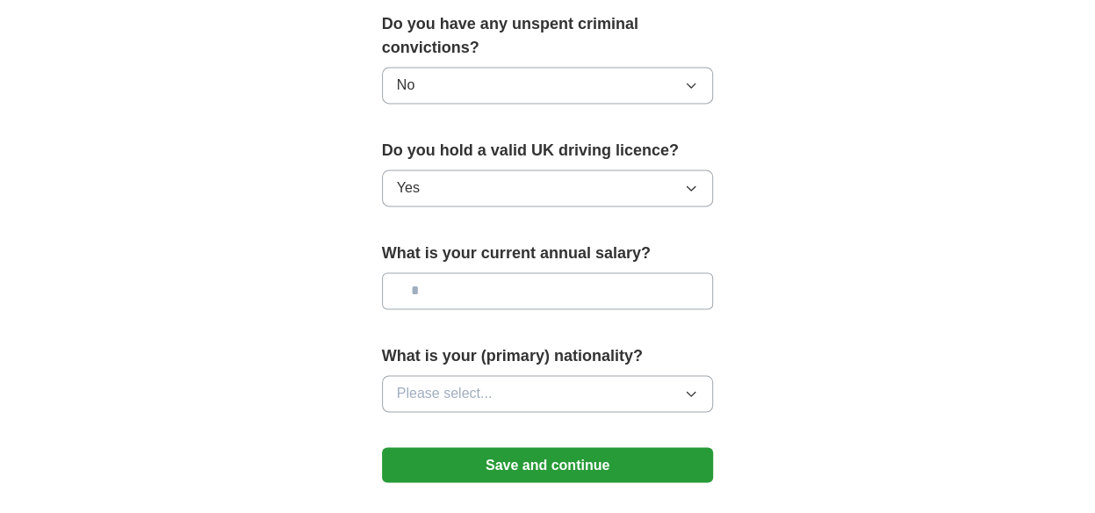
scroll to position [1229, 0]
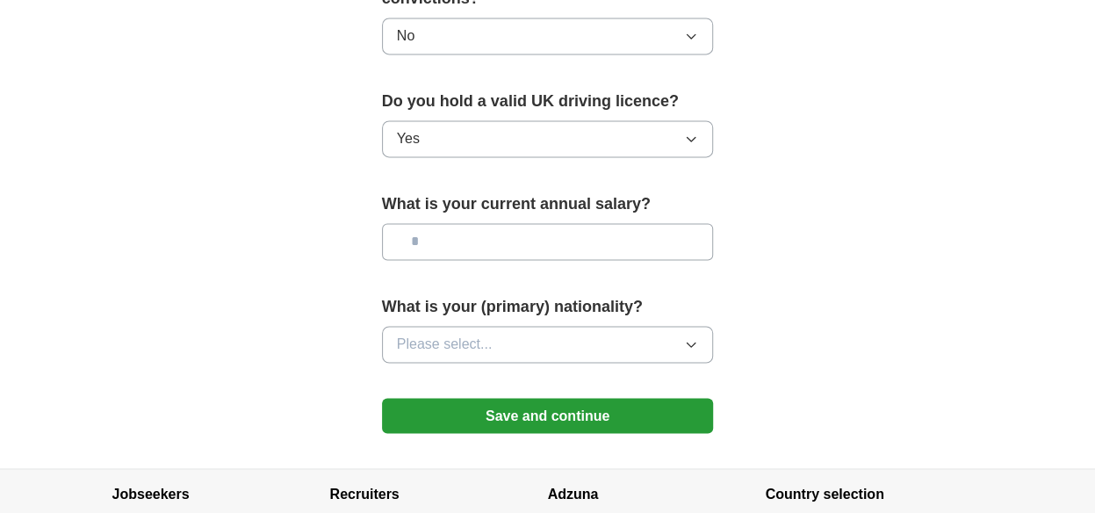
click at [690, 326] on button "Please select..." at bounding box center [548, 344] width 332 height 37
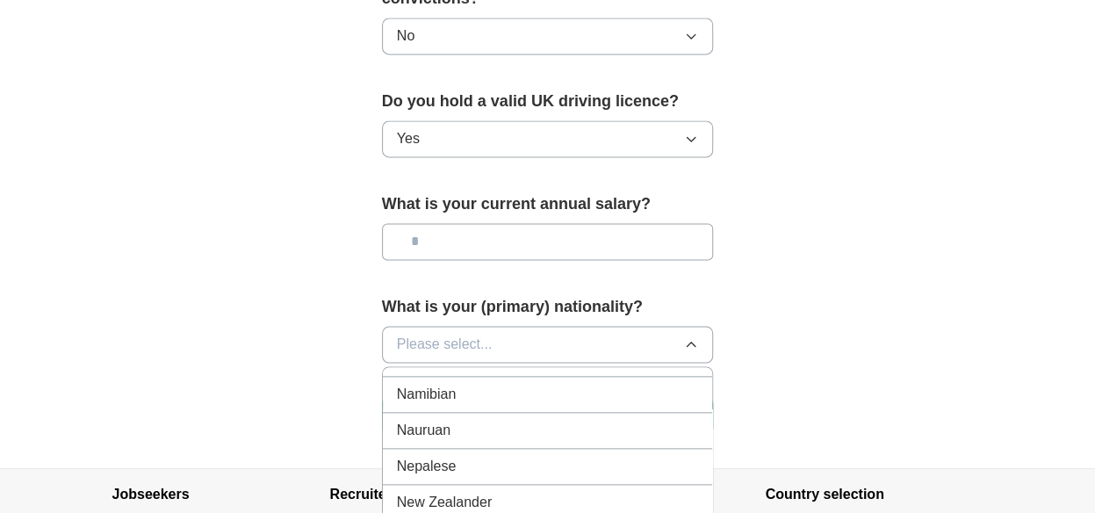
scroll to position [4479, 0]
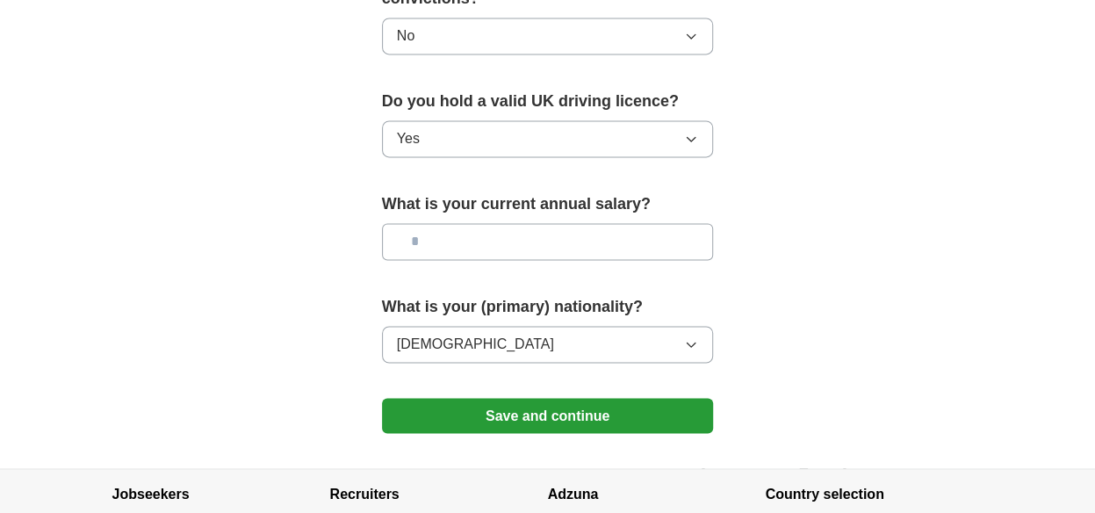
scroll to position [1317, 0]
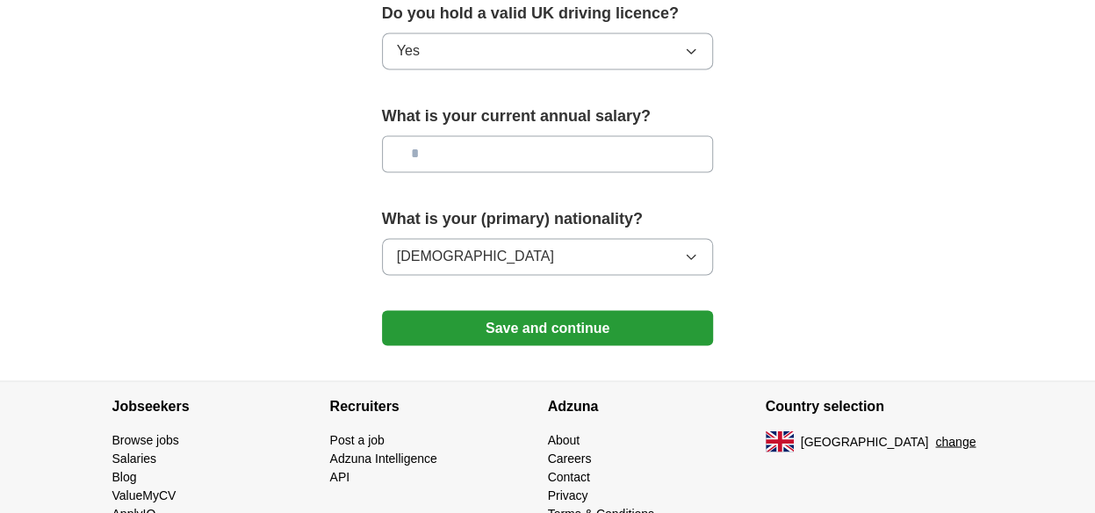
click at [553, 310] on button "Save and continue" at bounding box center [548, 327] width 332 height 35
